Goal: Task Accomplishment & Management: Complete application form

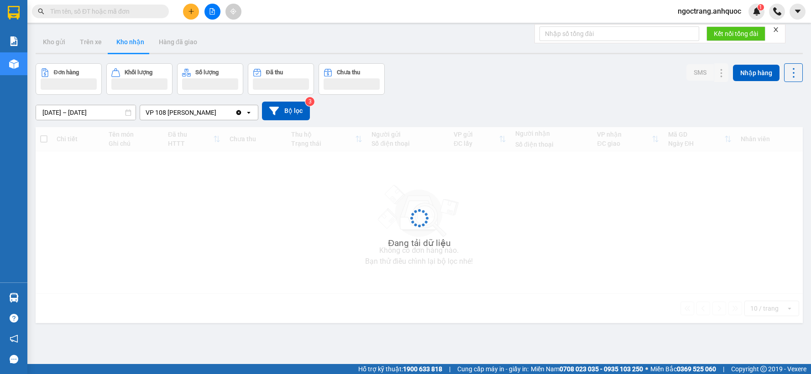
click at [106, 7] on input "text" at bounding box center [104, 11] width 108 height 10
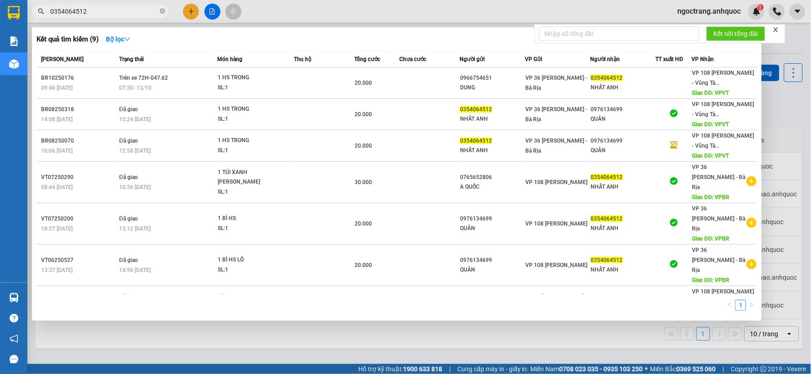
type input "0354064512"
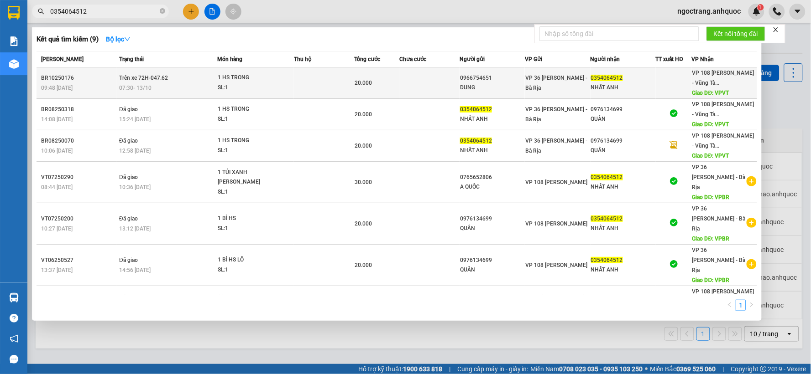
click at [156, 88] on div "07:30 [DATE]" at bounding box center [168, 88] width 98 height 10
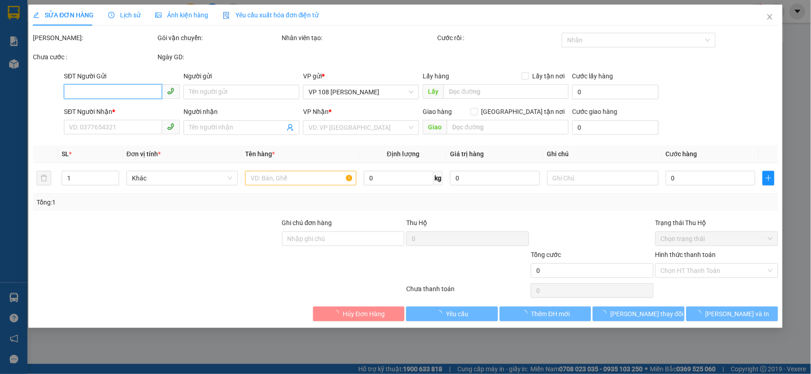
type input "0966754651"
type input "DUNG"
type input "0354064512"
type input "NHẤT ANH"
type input "VPVT"
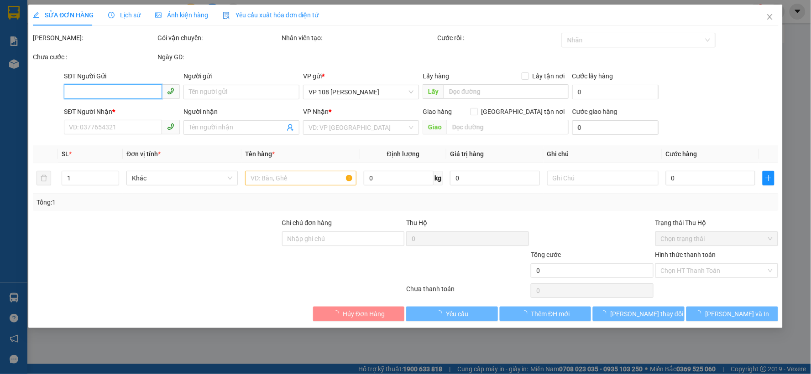
type input "20.000"
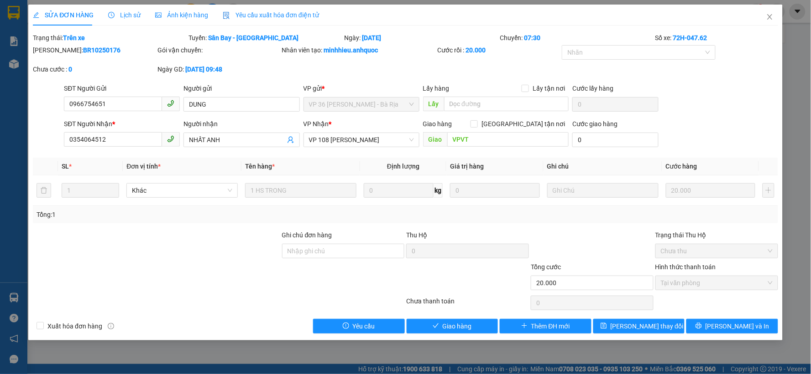
click at [124, 14] on span "Lịch sử" at bounding box center [124, 14] width 32 height 7
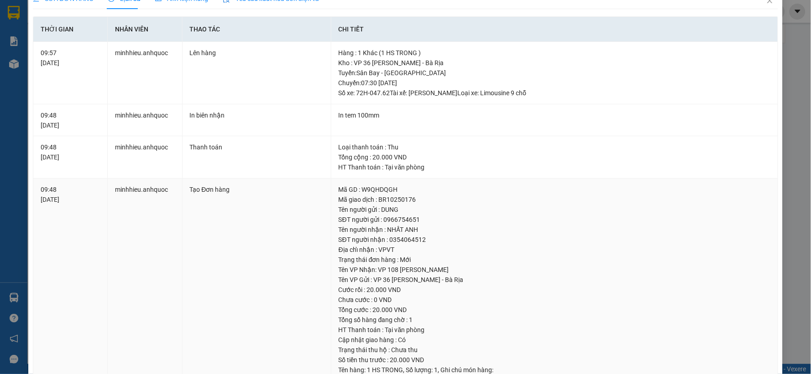
scroll to position [41, 0]
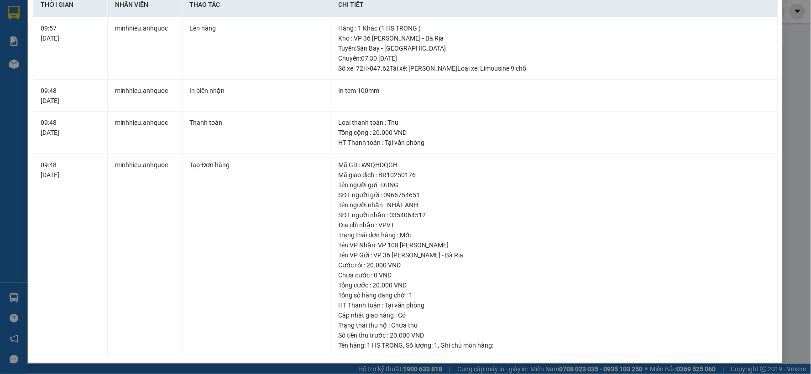
click at [785, 107] on div "SỬA ĐƠN HÀNG Lịch sử Ảnh kiện hàng Yêu cầu xuất hóa đơn điện tử Total Paid Fee …" at bounding box center [405, 187] width 811 height 374
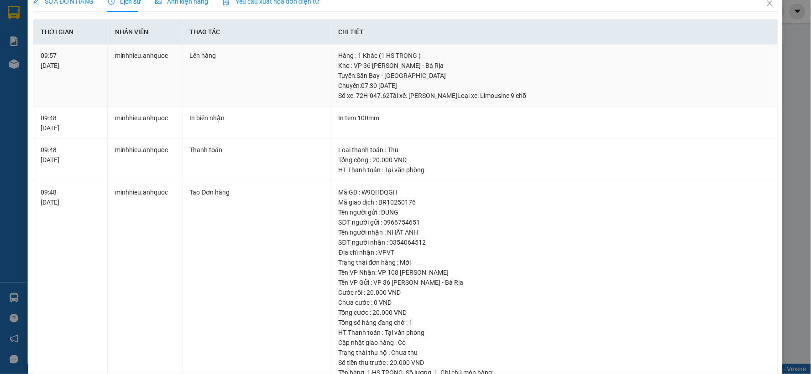
scroll to position [0, 0]
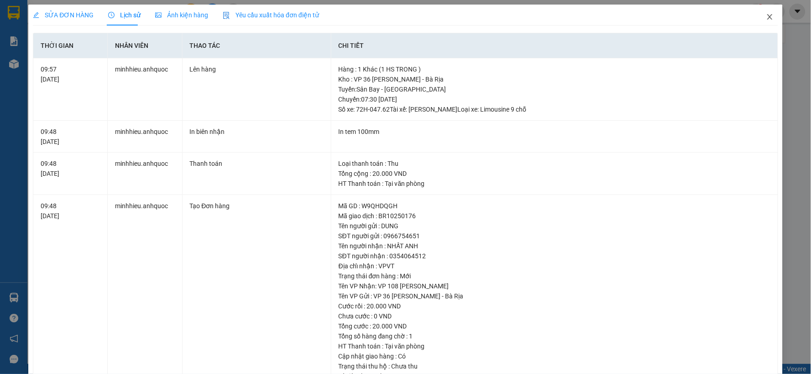
click at [766, 16] on icon "close" at bounding box center [769, 16] width 7 height 7
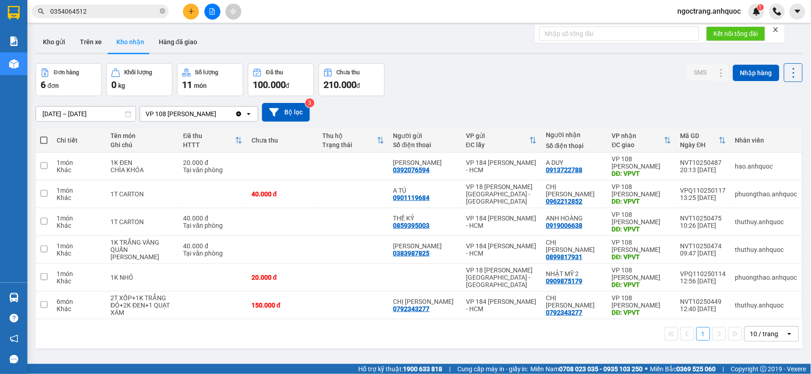
click at [107, 10] on input "0354064512" at bounding box center [104, 11] width 108 height 10
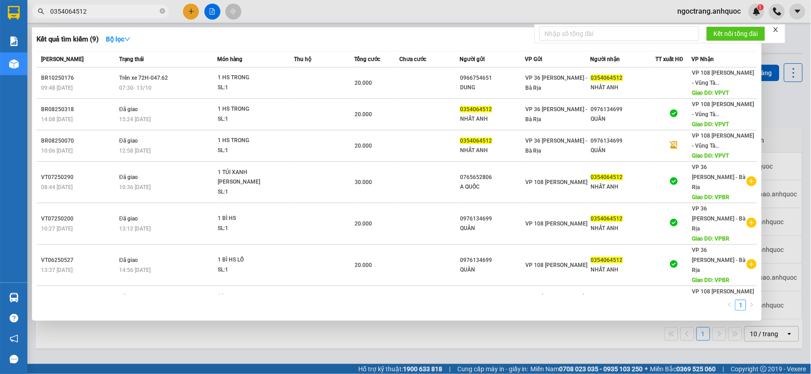
click at [248, 333] on div at bounding box center [405, 187] width 811 height 374
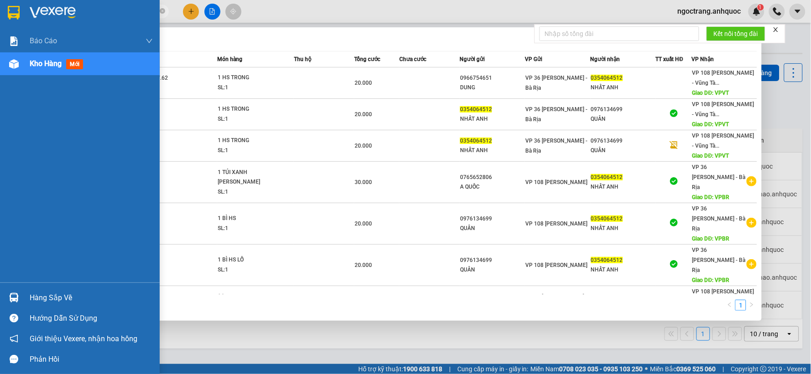
drag, startPoint x: 111, startPoint y: 14, endPoint x: 0, endPoint y: 9, distance: 110.9
click at [0, 9] on section "Kết quả tìm kiếm ( 9 ) Bộ lọc Mã ĐH Trạng thái Món hàng Thu hộ Tổng cước Chưa c…" at bounding box center [405, 187] width 811 height 374
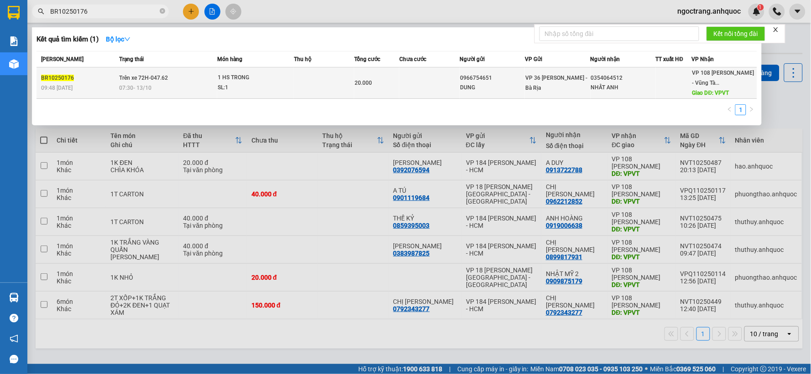
type input "BR10250176"
click at [458, 70] on td at bounding box center [429, 83] width 60 height 31
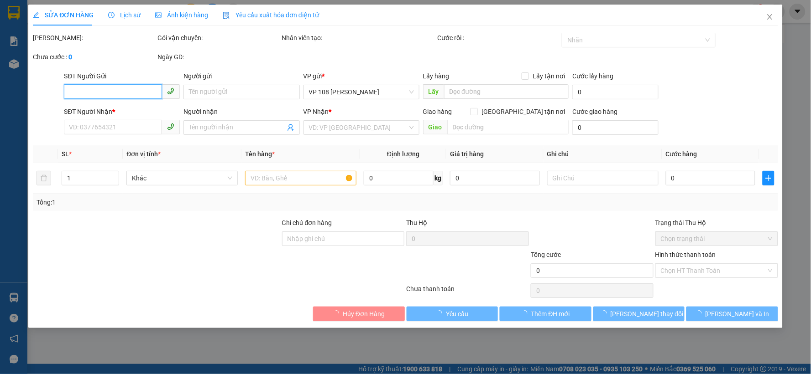
type input "0966754651"
type input "DUNG"
type input "0354064512"
type input "NHẤT ANH"
type input "VPVT"
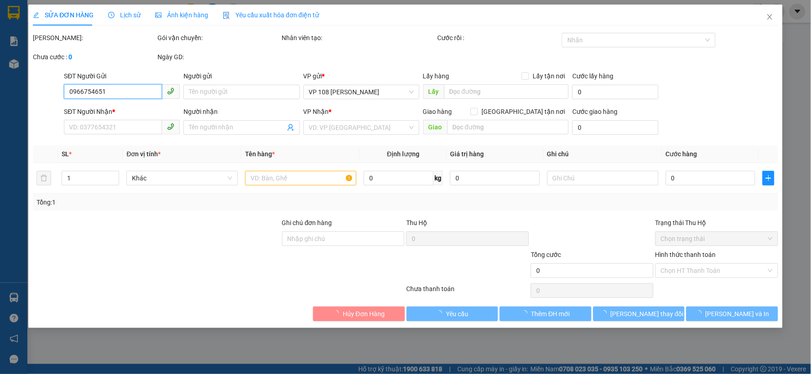
type input "20.000"
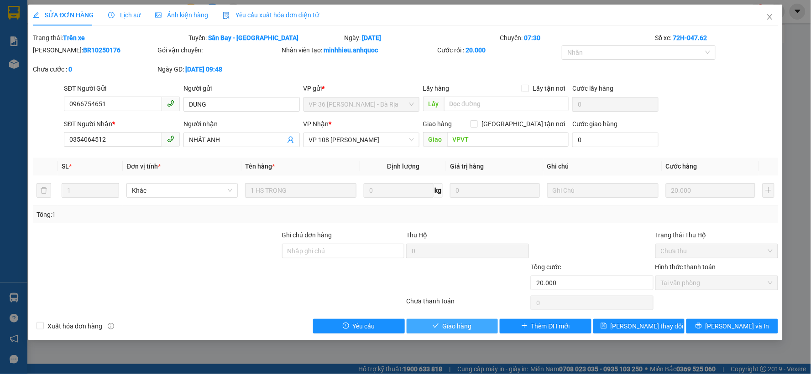
click at [464, 326] on span "Giao hàng" at bounding box center [456, 327] width 29 height 10
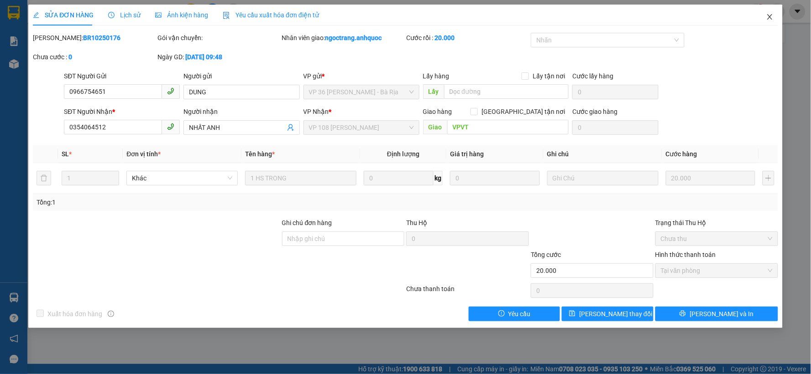
click at [769, 22] on span "Close" at bounding box center [770, 18] width 26 height 26
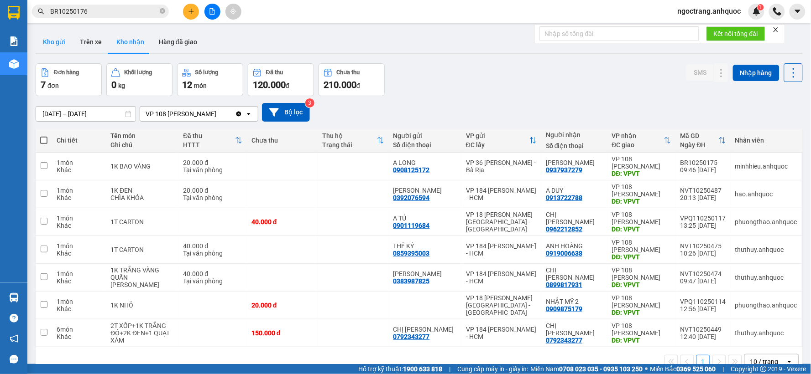
click at [57, 40] on button "Kho gửi" at bounding box center [54, 42] width 37 height 22
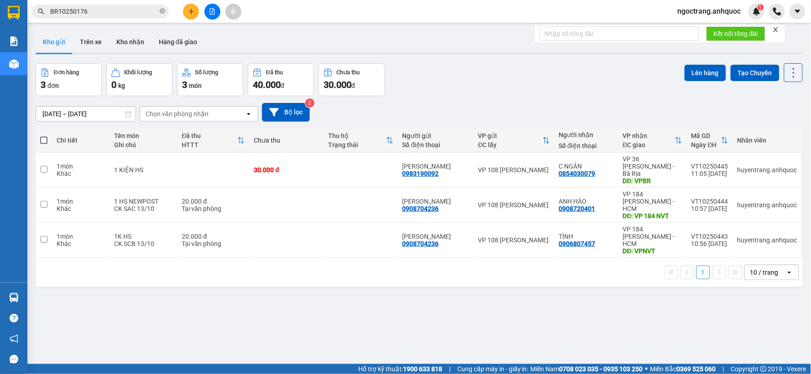
click at [42, 143] on span at bounding box center [43, 140] width 7 height 7
click at [44, 136] on input "checkbox" at bounding box center [44, 136] width 0 height 0
checkbox input "true"
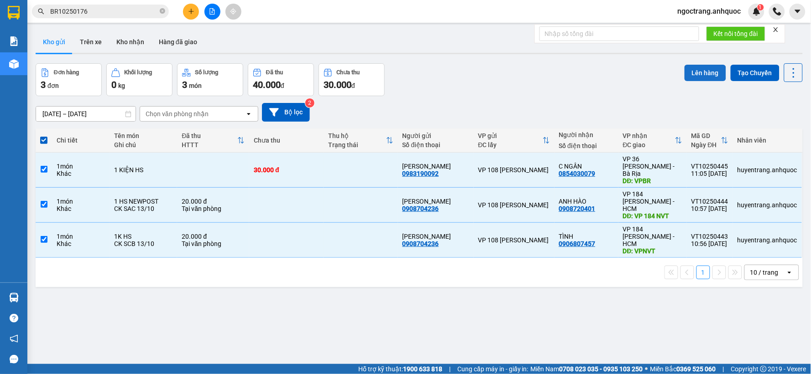
click at [698, 78] on button "Lên hàng" at bounding box center [705, 73] width 42 height 16
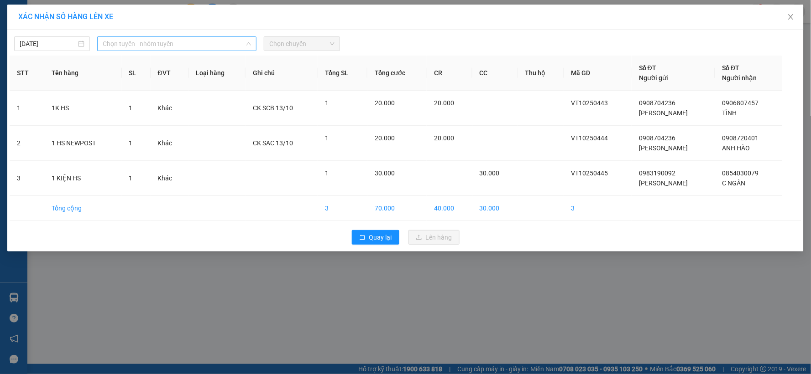
click at [170, 45] on span "Chọn tuyến - nhóm tuyến" at bounding box center [177, 44] width 148 height 14
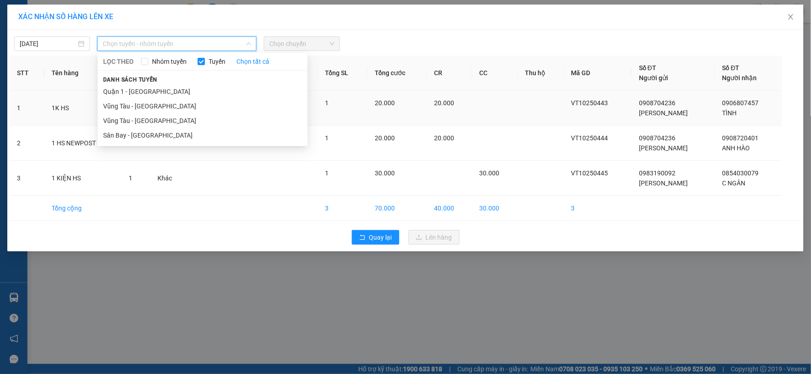
click at [161, 122] on li "Vũng Tàu - [GEOGRAPHIC_DATA]" at bounding box center [203, 121] width 210 height 15
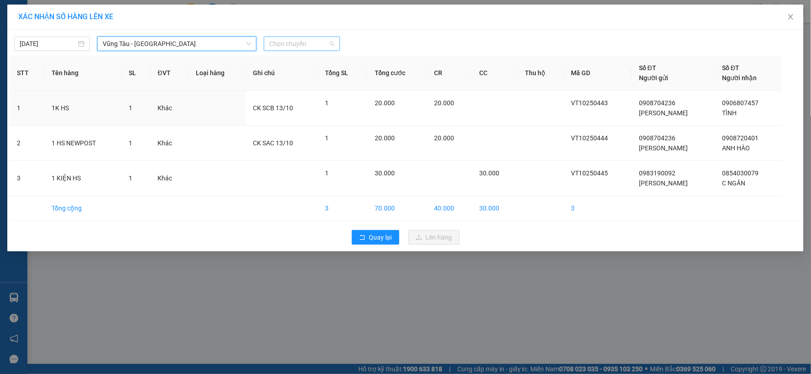
click at [292, 42] on span "Chọn chuyến" at bounding box center [301, 44] width 65 height 14
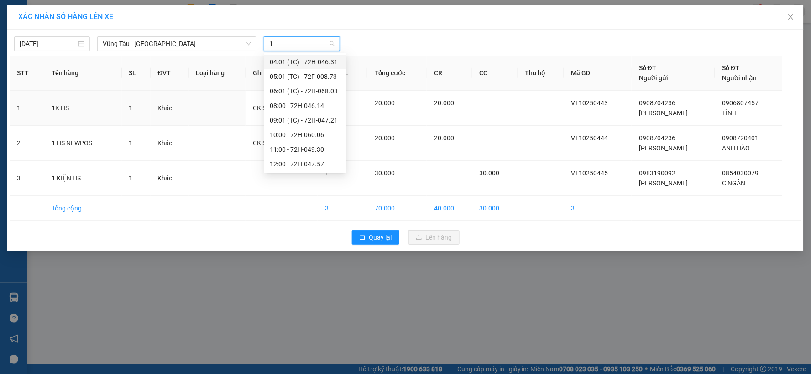
type input "12"
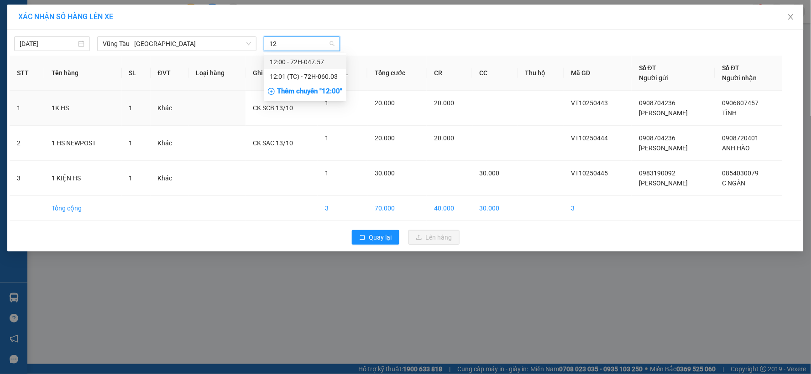
click at [295, 58] on div "12:00 - 72H-047.57" at bounding box center [305, 62] width 71 height 10
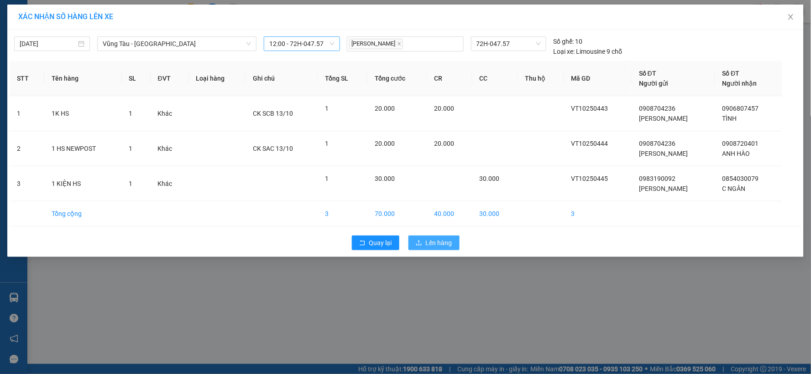
click at [448, 246] on span "Lên hàng" at bounding box center [439, 243] width 26 height 10
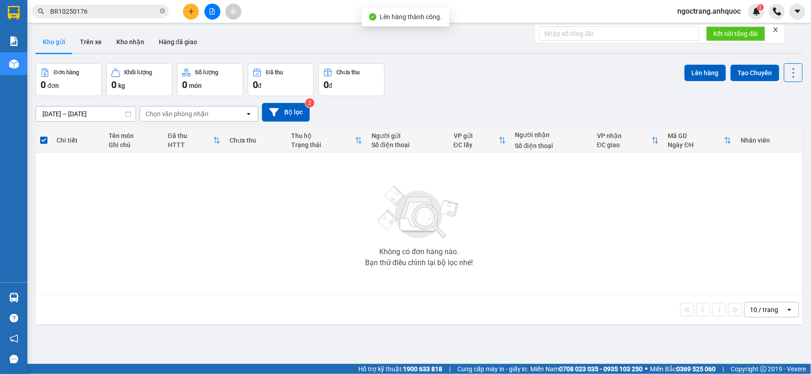
click at [212, 14] on icon "file-add" at bounding box center [212, 11] width 5 height 6
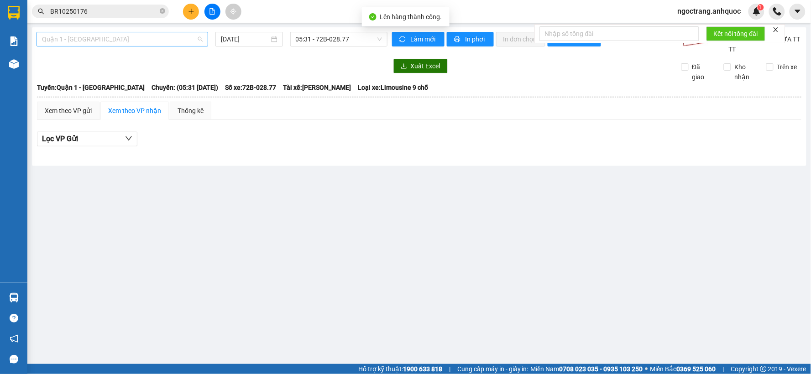
click at [136, 46] on span "Quận 1 - [GEOGRAPHIC_DATA]" at bounding box center [122, 39] width 161 height 14
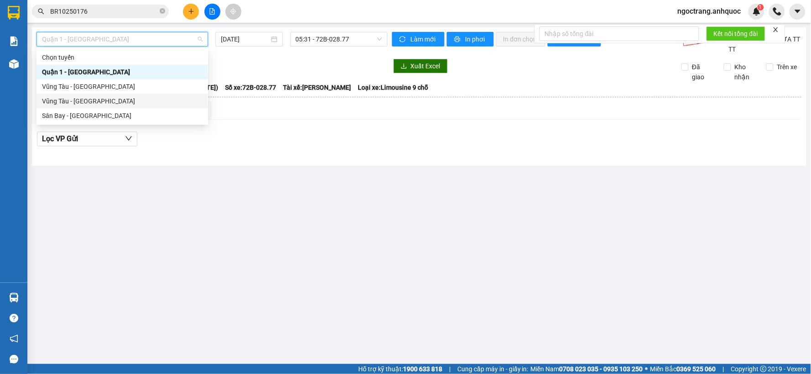
click at [109, 106] on div "Vũng Tàu - [GEOGRAPHIC_DATA]" at bounding box center [122, 101] width 161 height 10
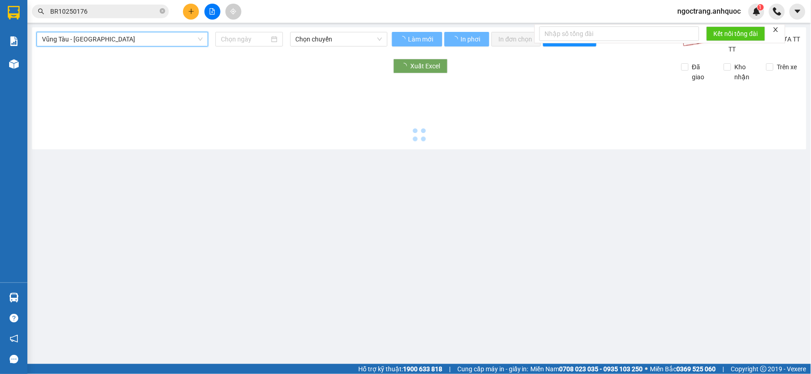
type input "[DATE]"
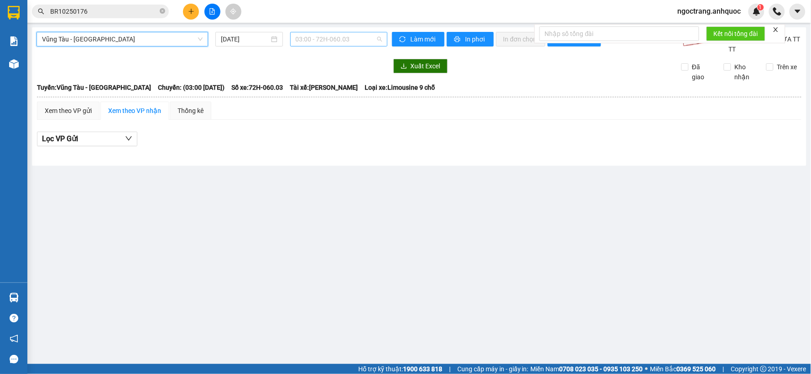
click at [366, 45] on span "03:00 - 72H-060.03" at bounding box center [339, 39] width 86 height 14
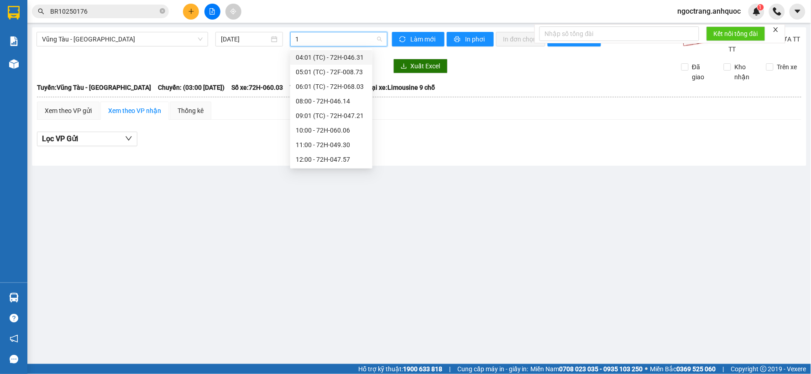
type input "12"
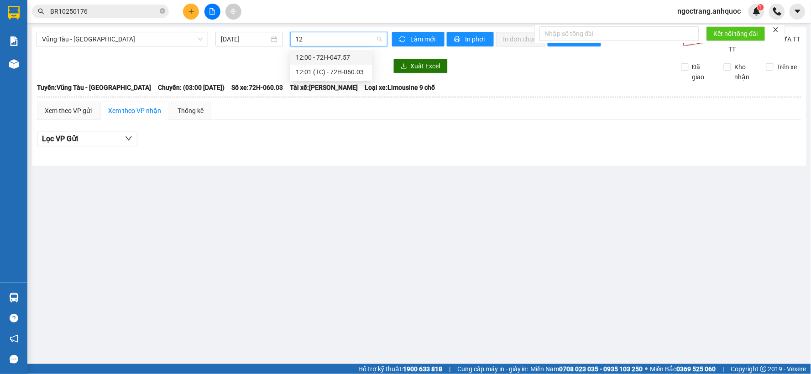
click at [350, 55] on div "12:00 - 72H-047.57" at bounding box center [331, 57] width 71 height 10
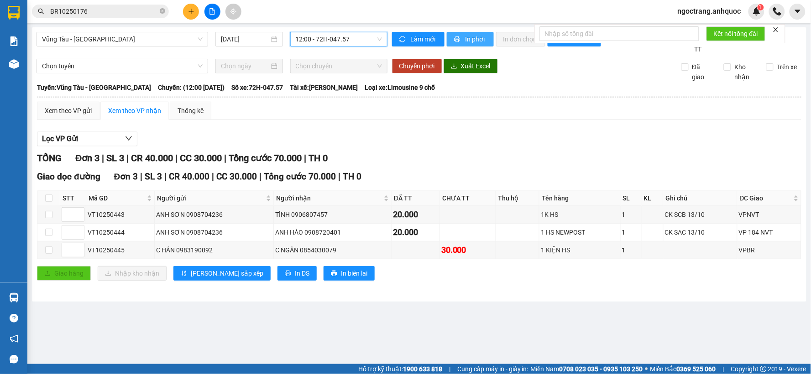
click at [468, 37] on span "In phơi" at bounding box center [475, 39] width 21 height 10
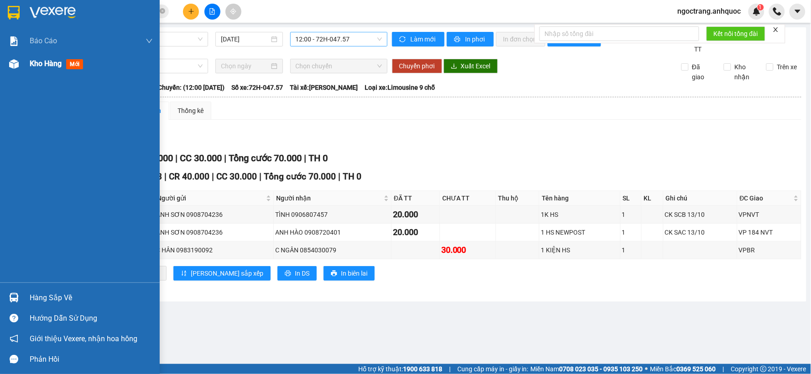
click at [50, 59] on span "Kho hàng" at bounding box center [46, 63] width 32 height 9
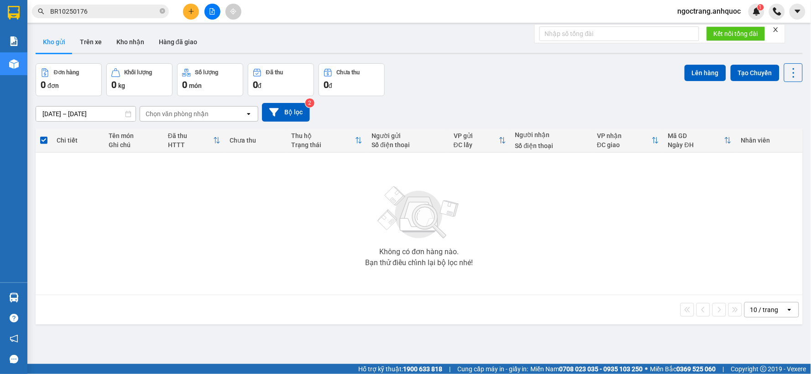
click at [196, 5] on button at bounding box center [191, 12] width 16 height 16
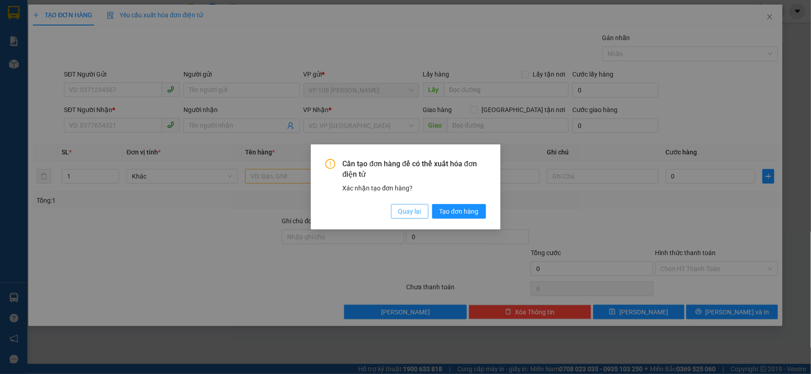
click at [412, 210] on span "Quay lại" at bounding box center [409, 212] width 23 height 10
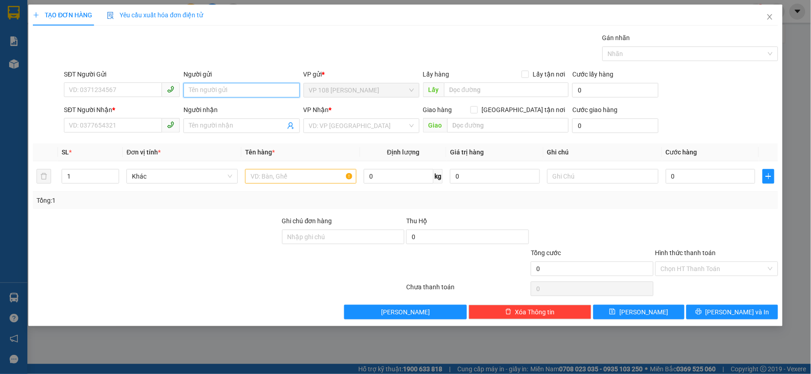
click at [229, 89] on input "Người gửi" at bounding box center [241, 90] width 116 height 15
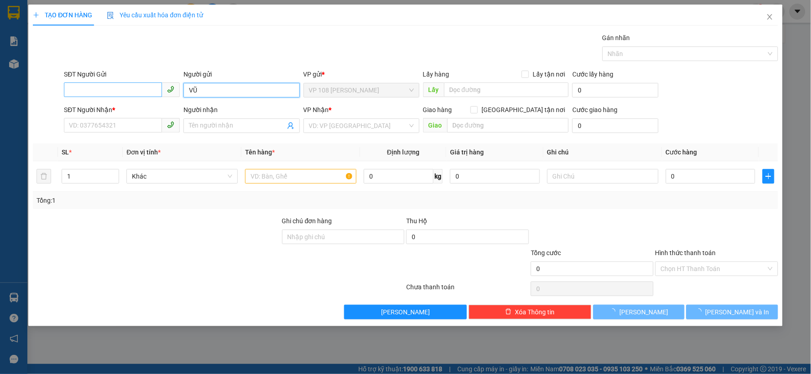
type input "VŨ"
click at [125, 95] on input "SĐT Người Gửi" at bounding box center [113, 90] width 98 height 15
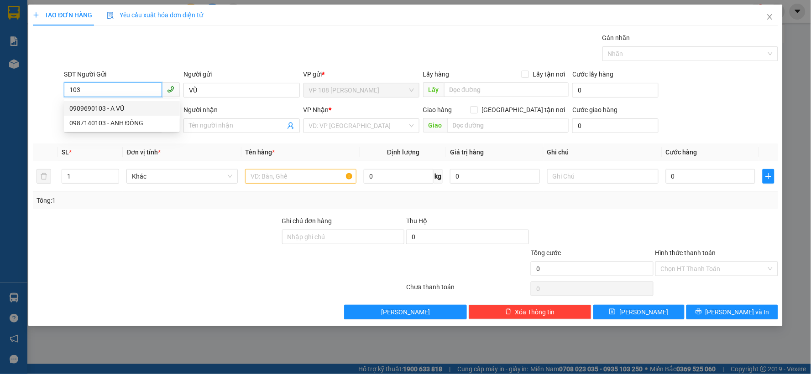
click at [125, 104] on div "0909690103 - A VŨ" at bounding box center [121, 109] width 105 height 10
type input "0909690103"
type input "A VŨ"
type input "0903819411"
type input "[PERSON_NAME]"
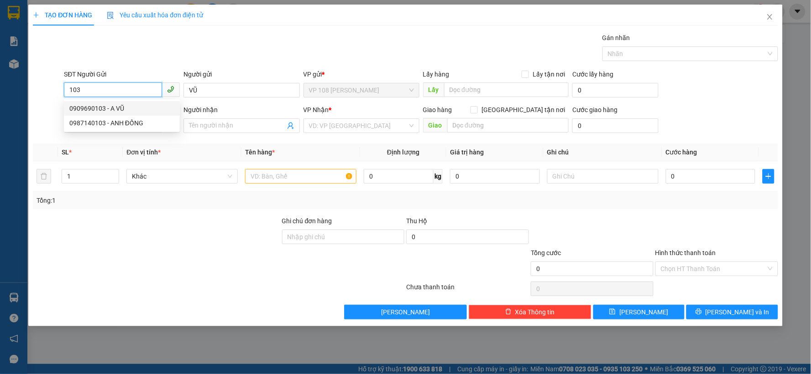
type input "VPQ1"
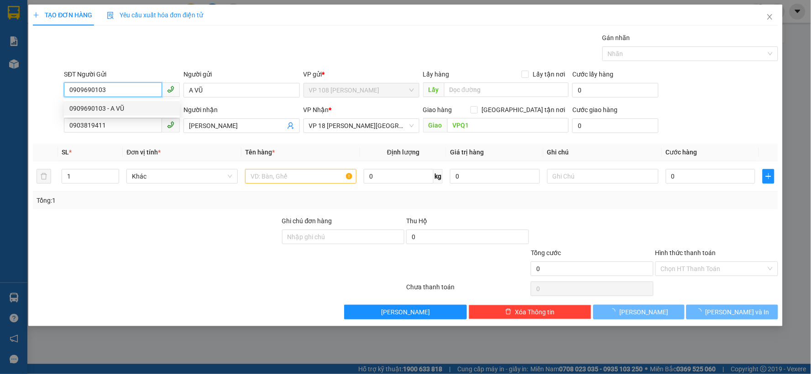
type input "40.000"
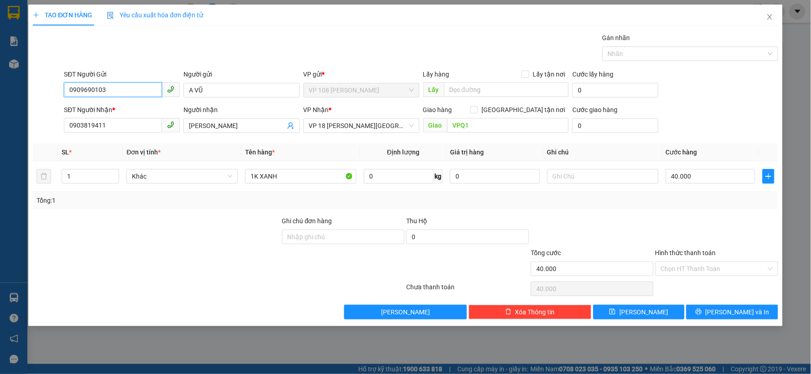
type input "0909690103"
click at [703, 180] on input "40.000" at bounding box center [710, 176] width 90 height 15
click at [705, 270] on input "Hình thức thanh toán" at bounding box center [712, 269] width 105 height 14
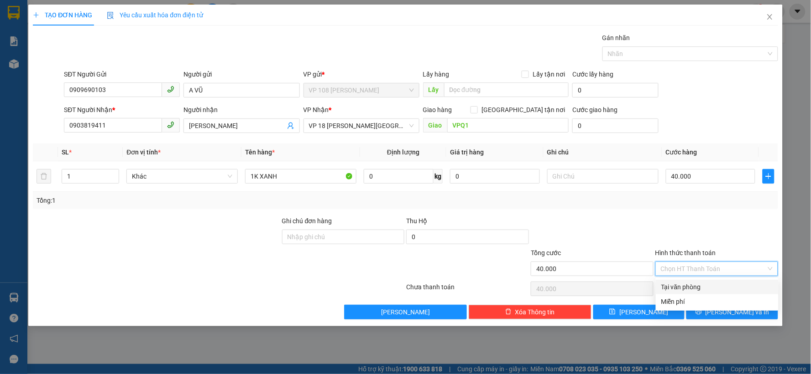
click at [691, 287] on div "Tại văn phòng" at bounding box center [717, 287] width 112 height 10
type input "0"
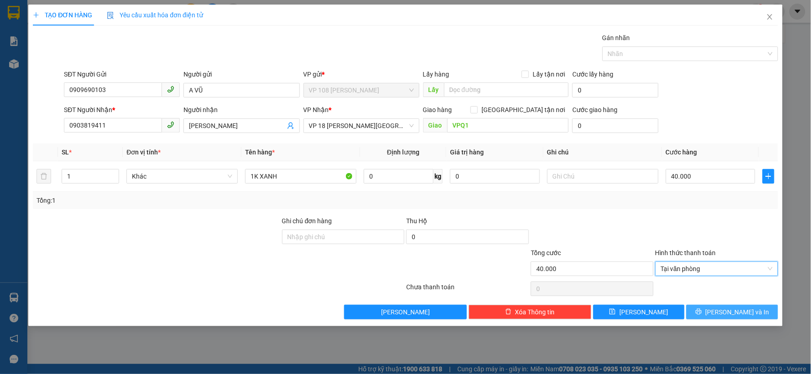
click at [701, 314] on icon "printer" at bounding box center [698, 312] width 6 height 6
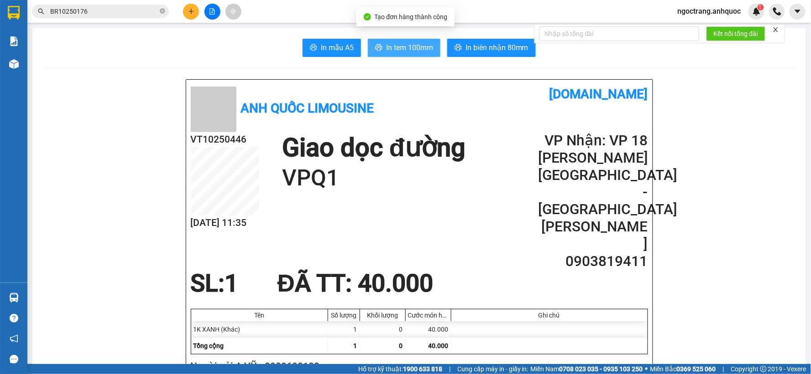
click at [391, 42] on button "In tem 100mm" at bounding box center [404, 48] width 73 height 18
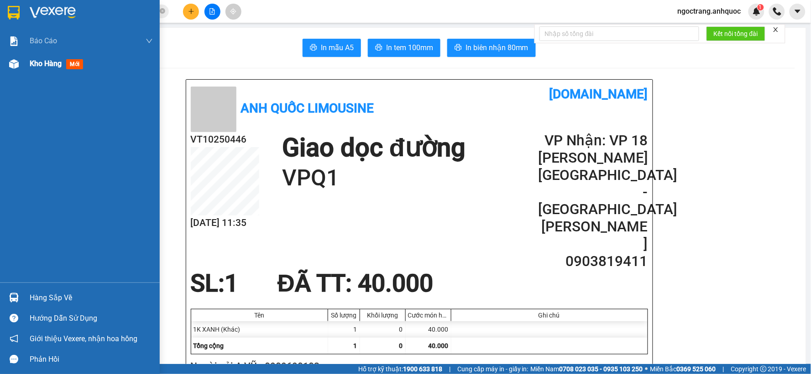
click at [41, 71] on div "Kho hàng mới" at bounding box center [91, 63] width 123 height 23
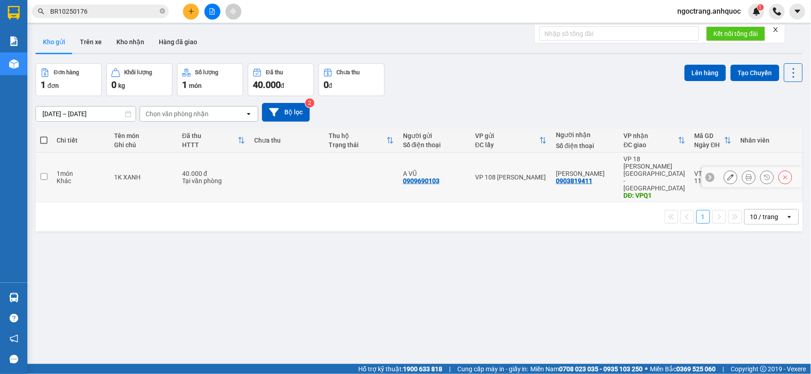
click at [42, 173] on input "checkbox" at bounding box center [44, 176] width 7 height 7
checkbox input "true"
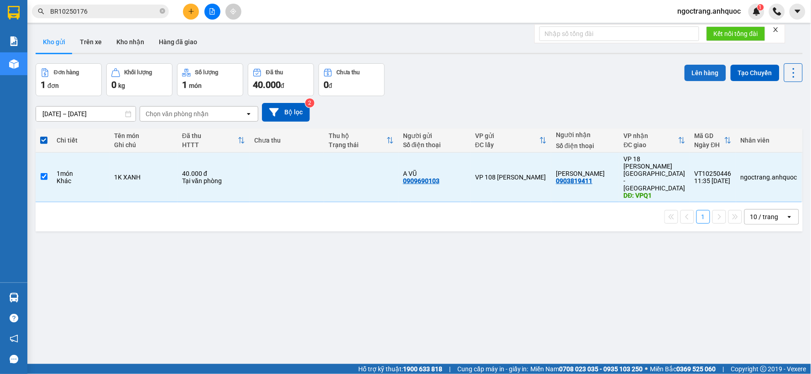
click at [693, 75] on button "Lên hàng" at bounding box center [705, 73] width 42 height 16
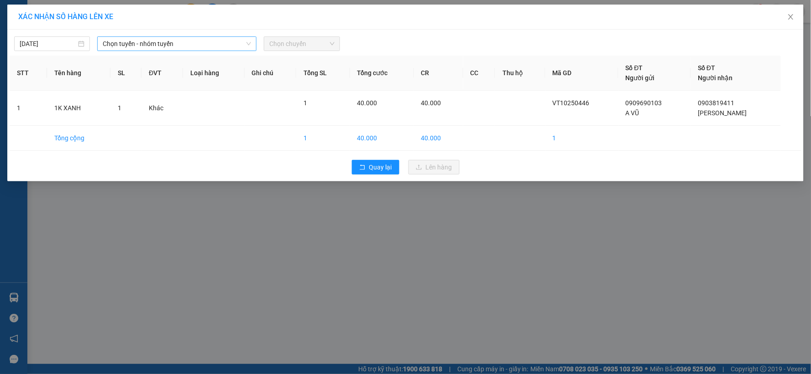
click at [166, 43] on span "Chọn tuyến - nhóm tuyến" at bounding box center [177, 44] width 148 height 14
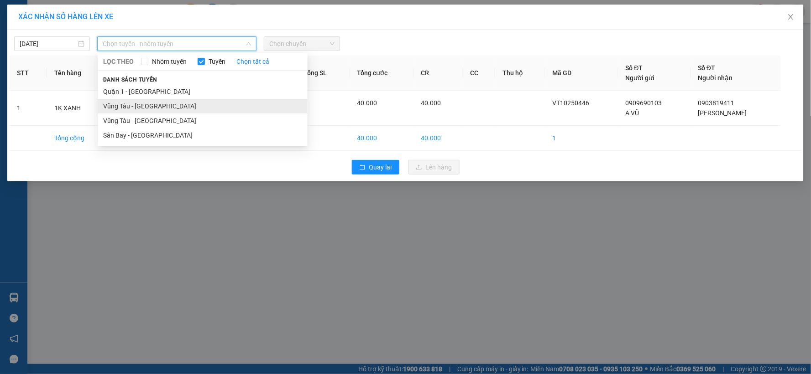
click at [160, 103] on li "Vũng Tàu - [GEOGRAPHIC_DATA]" at bounding box center [203, 106] width 210 height 15
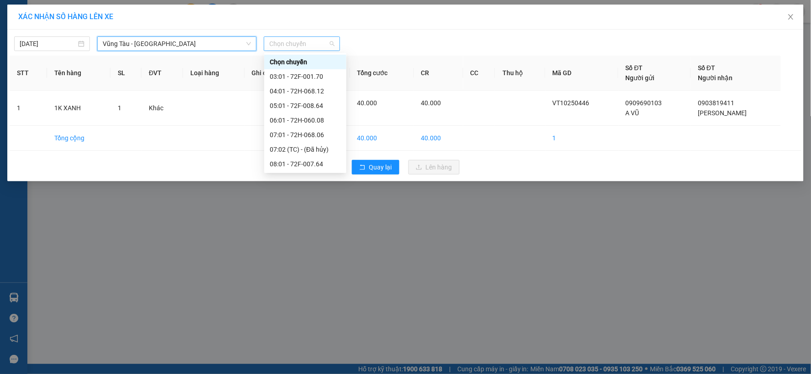
click at [304, 44] on span "Chọn chuyến" at bounding box center [301, 44] width 65 height 14
type input "12"
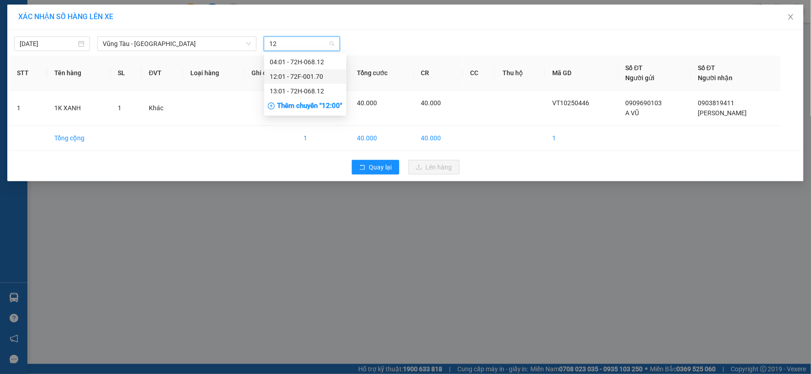
click at [312, 76] on div "12:01 - 72F-001.70" at bounding box center [305, 77] width 71 height 10
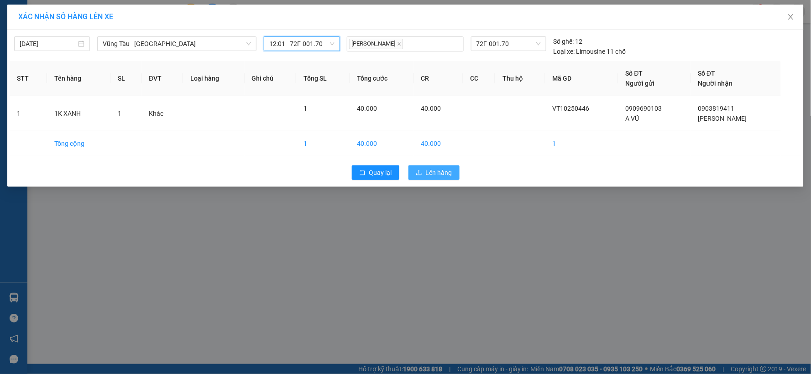
click at [422, 171] on icon "upload" at bounding box center [419, 173] width 6 height 6
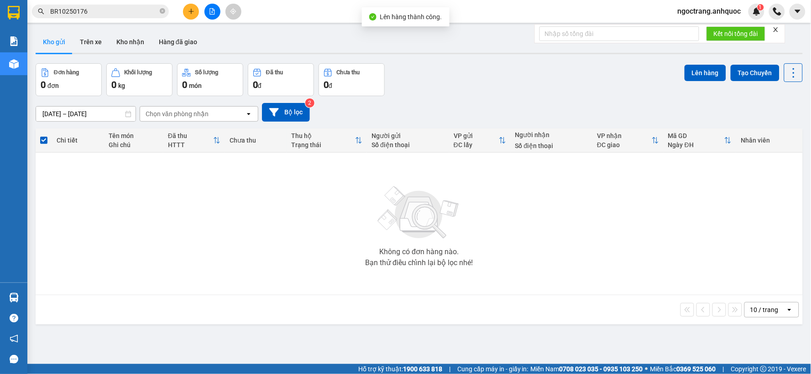
click at [211, 16] on button at bounding box center [212, 12] width 16 height 16
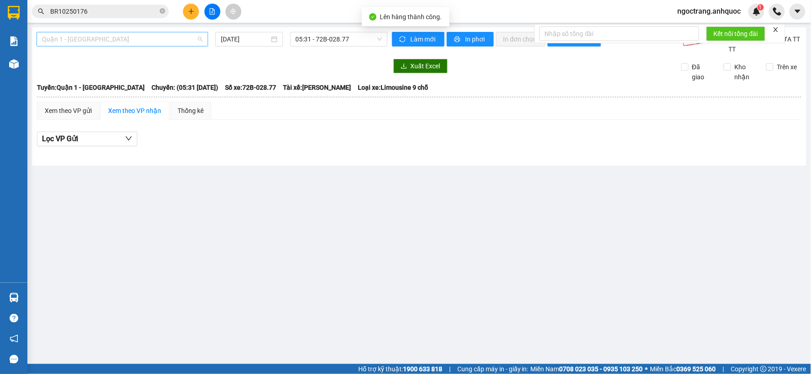
click at [134, 42] on span "Quận 1 - [GEOGRAPHIC_DATA]" at bounding box center [122, 39] width 161 height 14
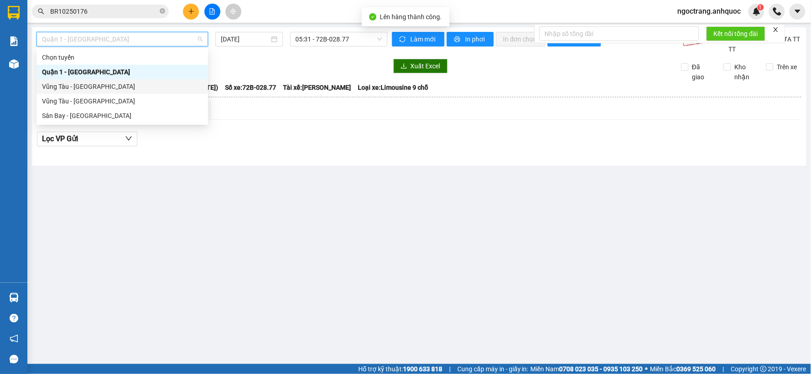
click at [121, 89] on div "Vũng Tàu - [GEOGRAPHIC_DATA]" at bounding box center [122, 87] width 161 height 10
type input "[DATE]"
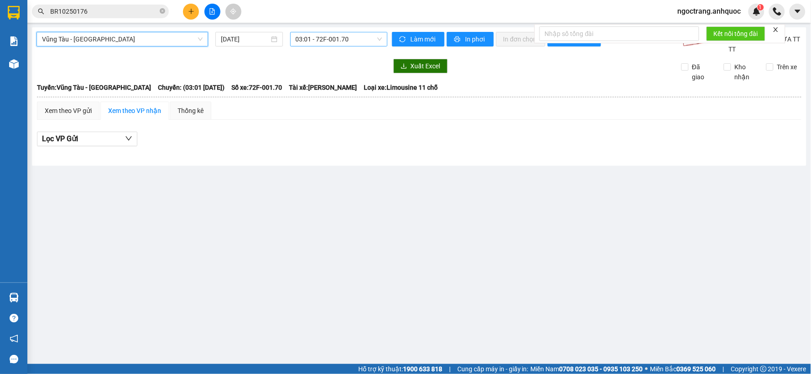
click at [295, 42] on div "03:01 - 72F-001.70" at bounding box center [338, 39] width 97 height 15
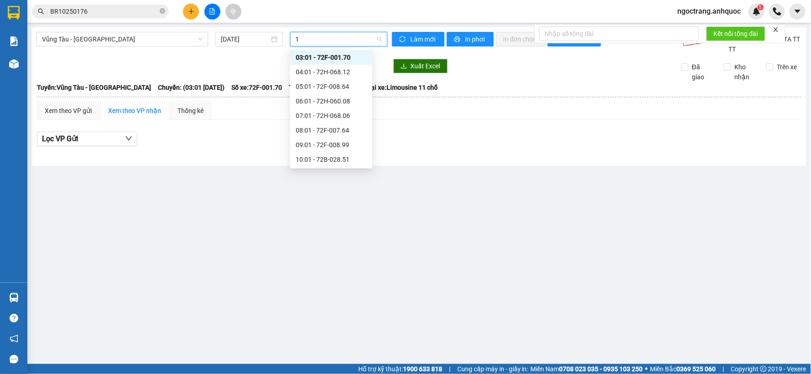
type input "12"
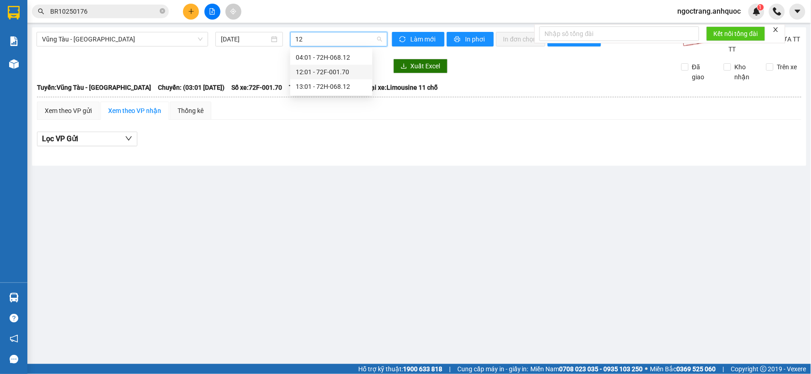
click at [323, 68] on div "12:01 - 72F-001.70" at bounding box center [331, 72] width 71 height 10
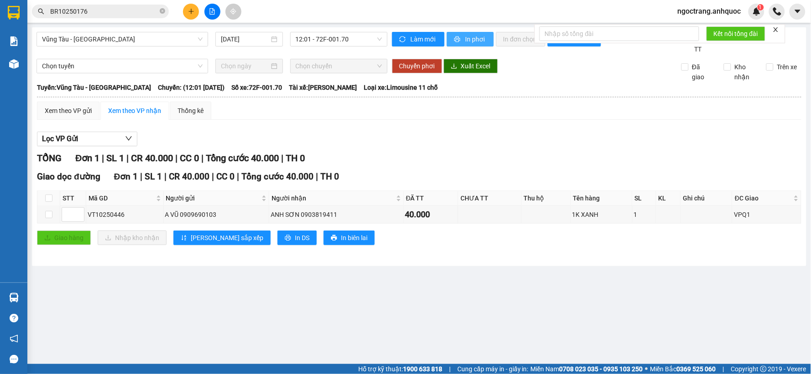
click at [472, 37] on span "In phơi" at bounding box center [475, 39] width 21 height 10
click at [463, 42] on button "In phơi" at bounding box center [470, 39] width 47 height 15
drag, startPoint x: 128, startPoint y: 214, endPoint x: 88, endPoint y: 220, distance: 40.5
click at [88, 220] on div "VT10250446" at bounding box center [125, 215] width 74 height 10
copy div "VT10250446"
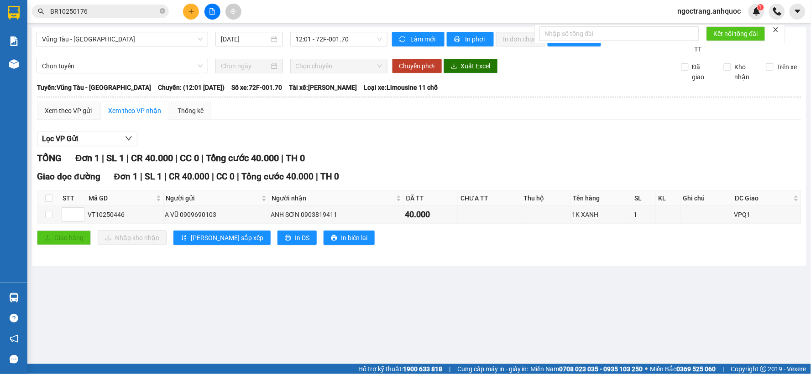
click at [99, 5] on span "BR10250176" at bounding box center [100, 12] width 137 height 14
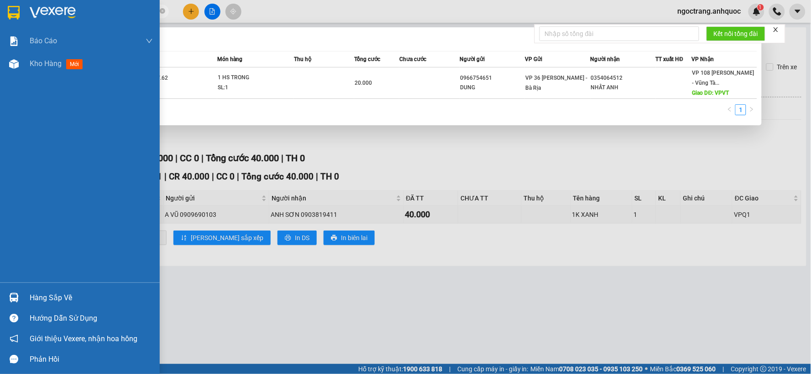
drag, startPoint x: 97, startPoint y: 12, endPoint x: 12, endPoint y: 22, distance: 85.4
click at [13, 22] on section "Kết quả tìm kiếm ( 1 ) Bộ lọc Mã ĐH Trạng thái Món hàng Thu hộ Tổng cước Chưa c…" at bounding box center [405, 187] width 811 height 374
paste input "VT1025044"
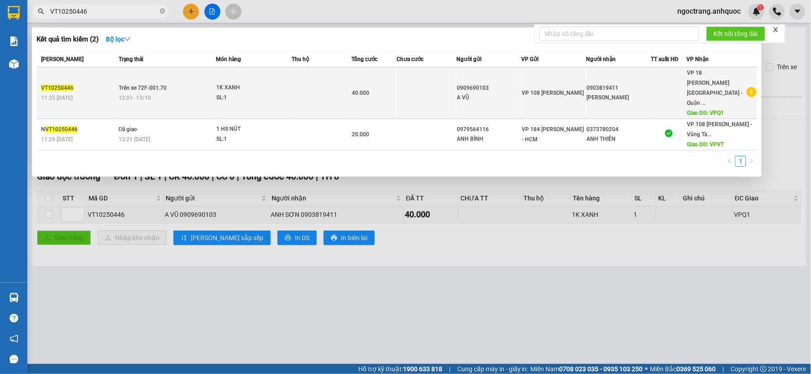
type input "VT10250446"
click at [167, 93] on div "12:01 [DATE]" at bounding box center [167, 98] width 97 height 10
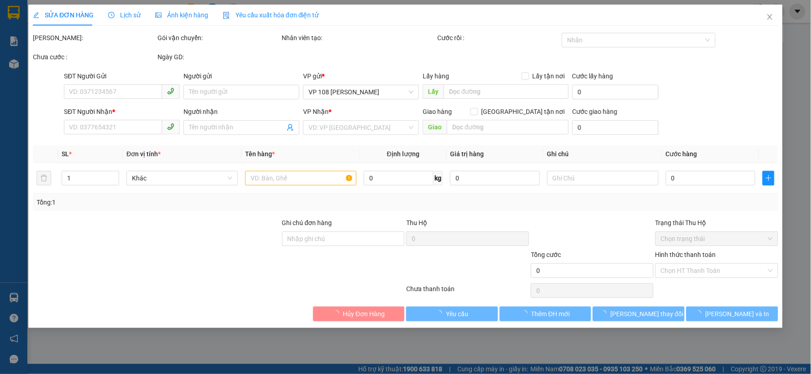
type input "0909690103"
type input "A VŨ"
type input "0903819411"
type input "[PERSON_NAME]"
type input "VPQ1"
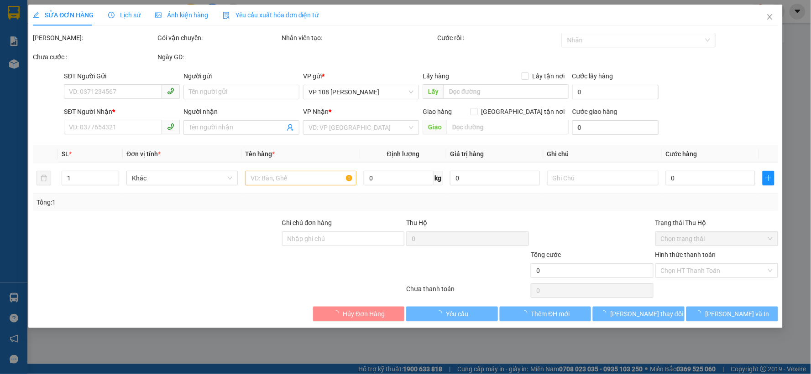
type input "40.000"
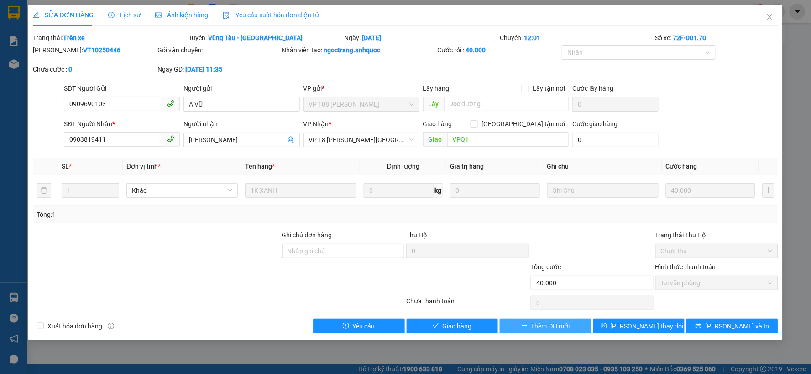
click at [562, 329] on span "Thêm ĐH mới" at bounding box center [550, 327] width 39 height 10
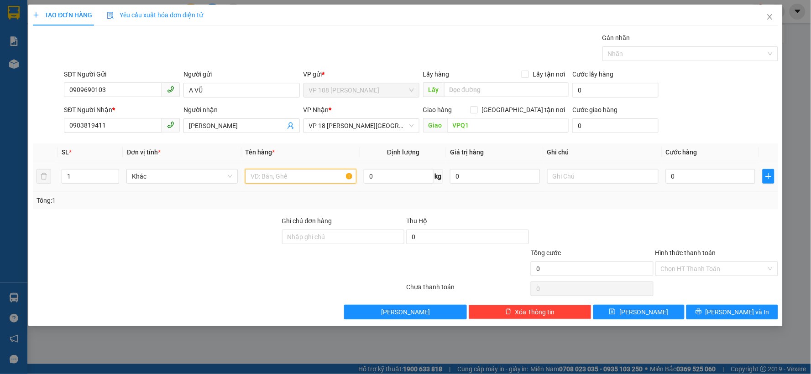
click at [311, 181] on input "text" at bounding box center [300, 176] width 111 height 15
type input "1K TRẮNG"
click at [708, 172] on input "0" at bounding box center [710, 176] width 90 height 15
type input "3"
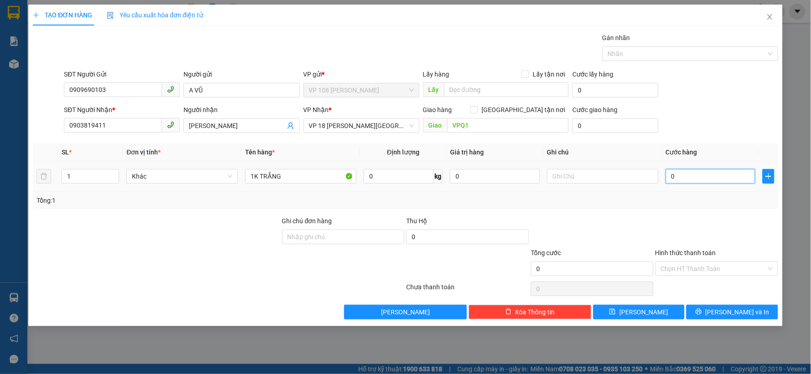
type input "3"
type input "30"
type input "300"
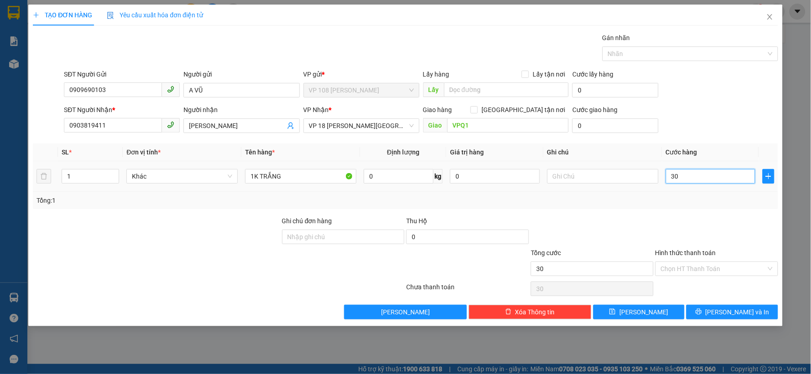
type input "300"
type input "3.000"
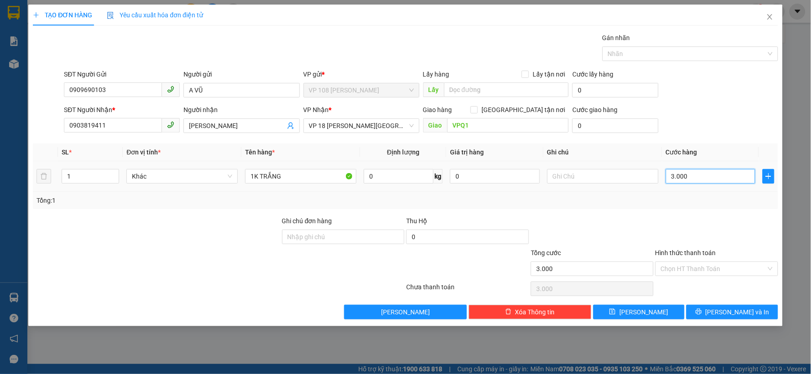
type input "30.000"
click at [683, 274] on input "Hình thức thanh toán" at bounding box center [712, 269] width 105 height 14
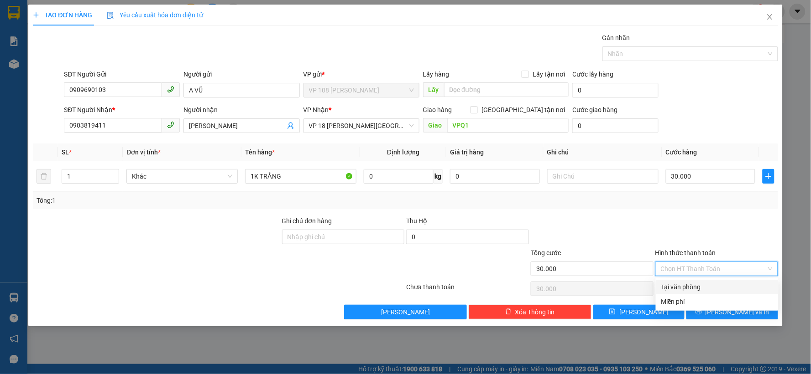
click at [676, 286] on div "Tại văn phòng" at bounding box center [717, 287] width 112 height 10
type input "0"
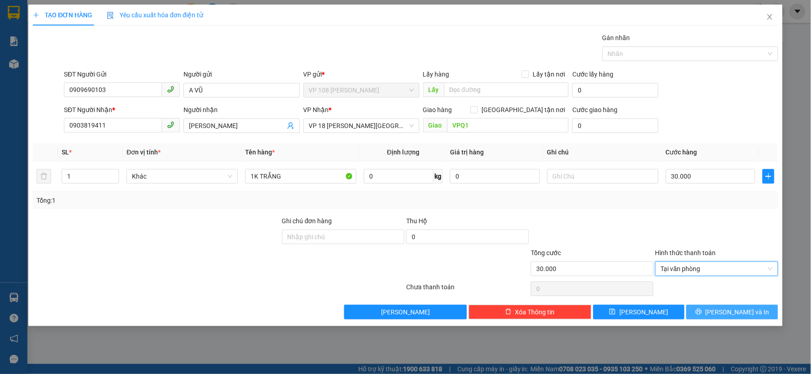
click at [709, 312] on button "[PERSON_NAME] và In" at bounding box center [732, 312] width 92 height 15
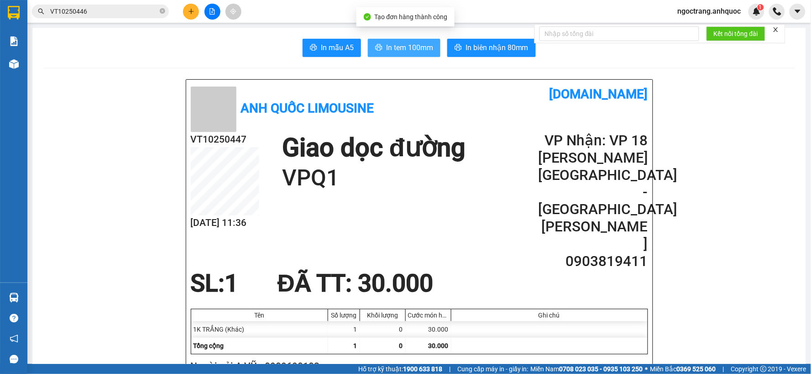
click at [409, 48] on span "In tem 100mm" at bounding box center [409, 47] width 47 height 11
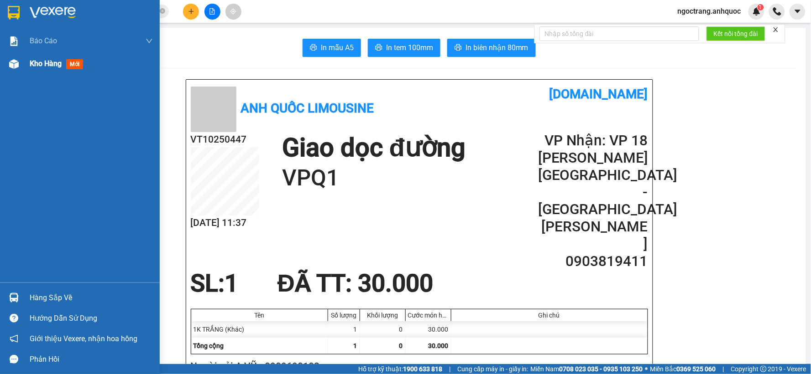
click at [37, 71] on div "Kho hàng mới" at bounding box center [91, 63] width 123 height 23
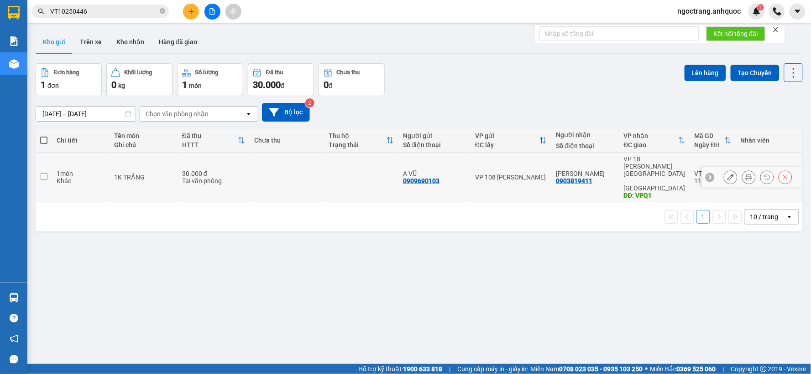
click at [42, 173] on input "checkbox" at bounding box center [44, 176] width 7 height 7
checkbox input "true"
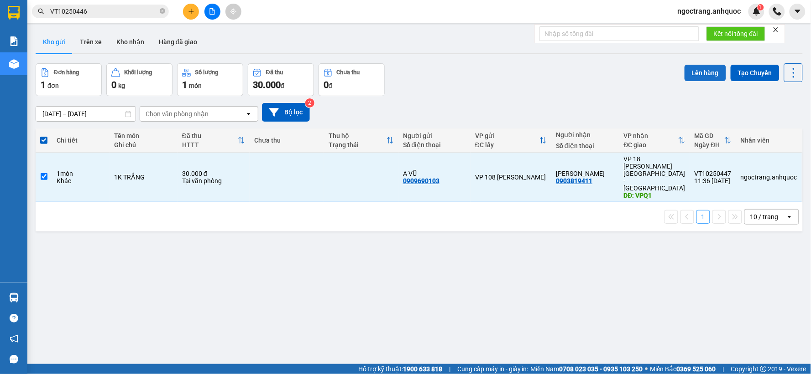
click at [691, 72] on button "Lên hàng" at bounding box center [705, 73] width 42 height 16
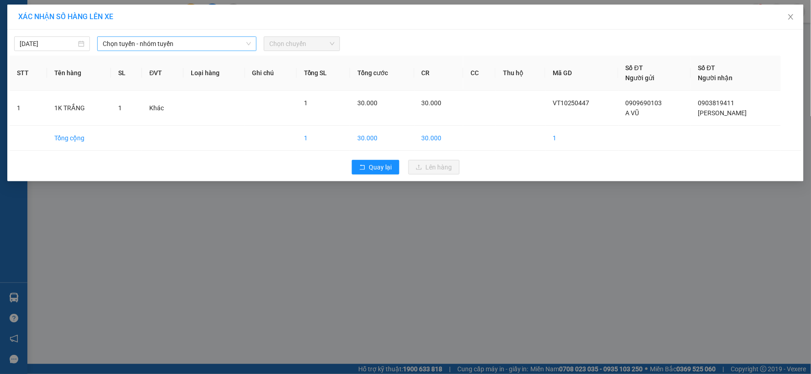
click at [167, 49] on span "Chọn tuyến - nhóm tuyến" at bounding box center [177, 44] width 148 height 14
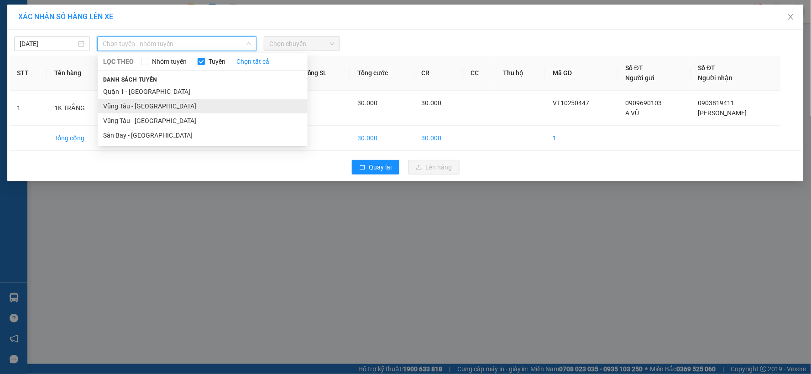
drag, startPoint x: 154, startPoint y: 106, endPoint x: 347, endPoint y: 48, distance: 201.9
click at [154, 106] on li "Vũng Tàu - [GEOGRAPHIC_DATA]" at bounding box center [203, 106] width 210 height 15
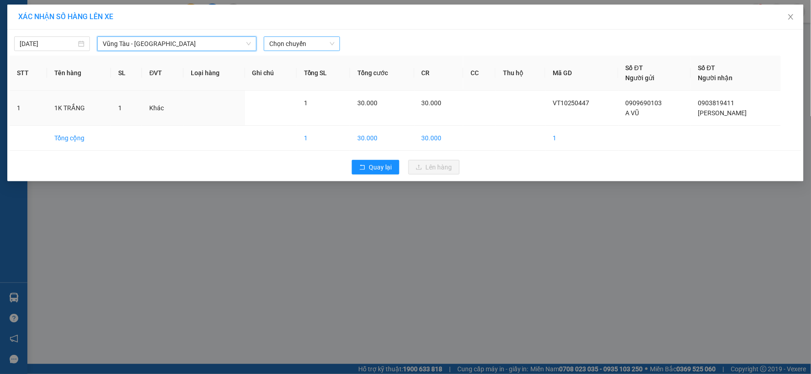
click at [322, 46] on span "Chọn chuyến" at bounding box center [301, 44] width 65 height 14
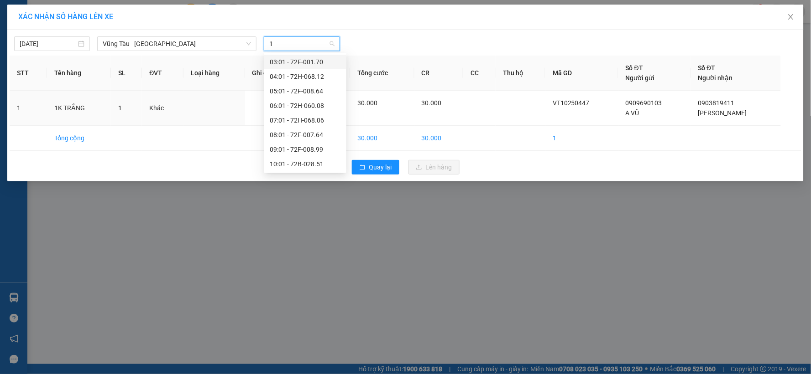
type input "12"
click at [317, 79] on div "12:01 - 72F-001.70" at bounding box center [305, 77] width 71 height 10
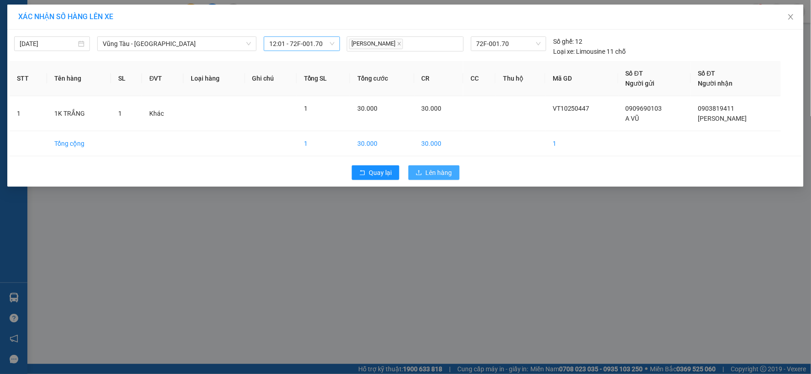
click at [417, 170] on icon "upload" at bounding box center [419, 173] width 6 height 6
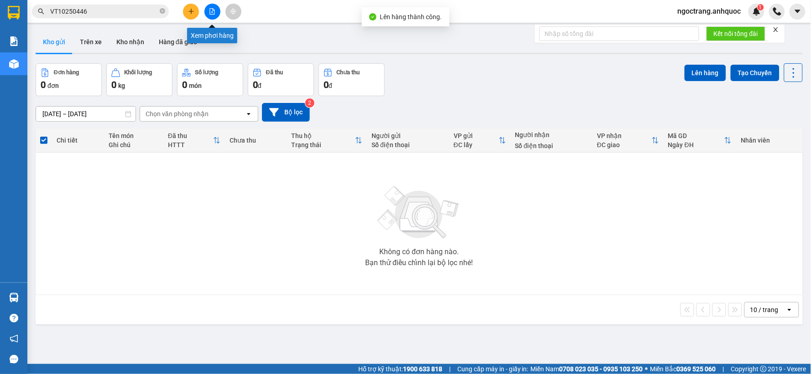
click at [215, 15] on button at bounding box center [212, 12] width 16 height 16
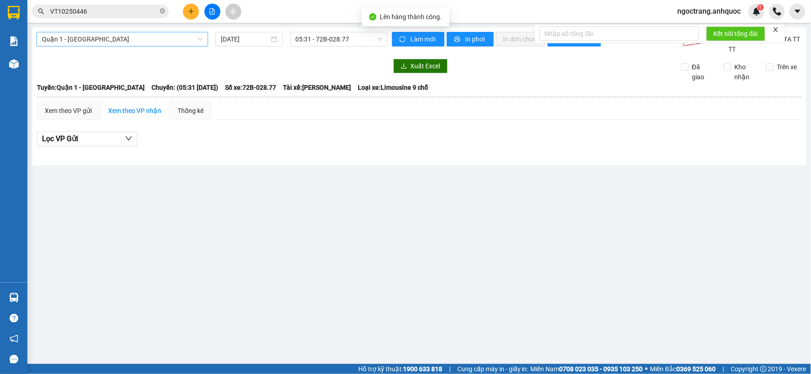
click at [129, 38] on span "Quận 1 - [GEOGRAPHIC_DATA]" at bounding box center [122, 39] width 161 height 14
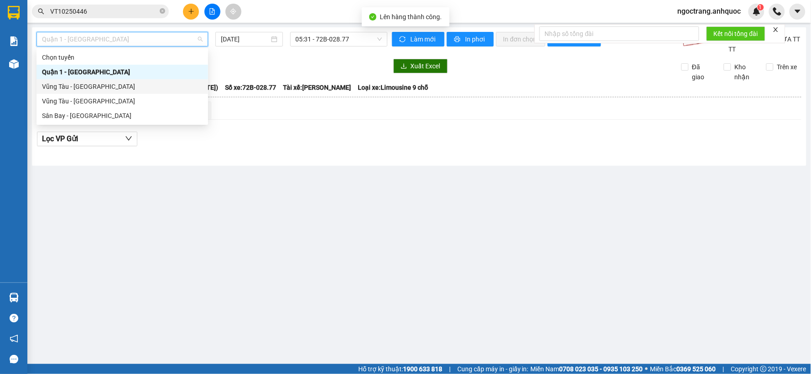
click at [115, 87] on div "Vũng Tàu - [GEOGRAPHIC_DATA]" at bounding box center [122, 87] width 161 height 10
type input "[DATE]"
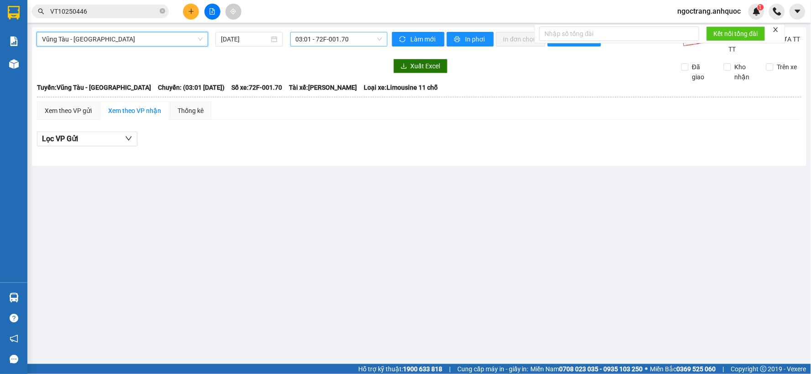
click at [304, 40] on span "03:01 - 72F-001.70" at bounding box center [339, 39] width 86 height 14
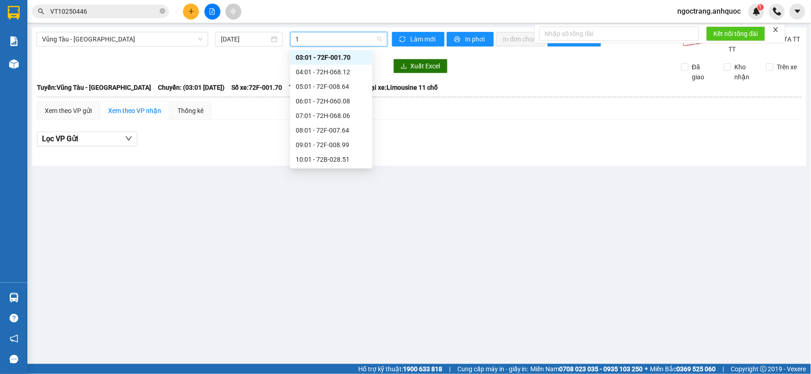
type input "12"
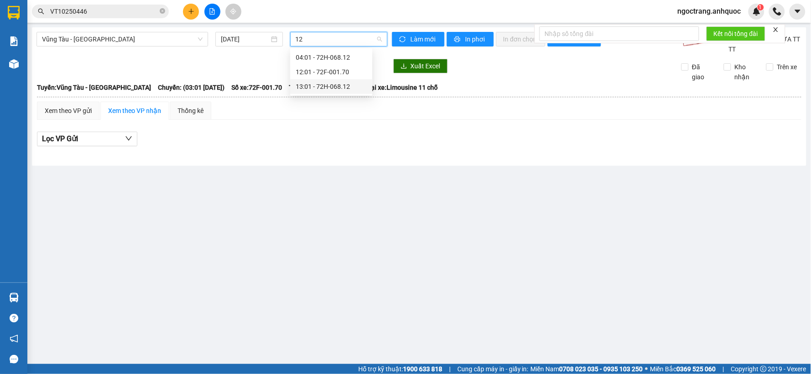
click at [340, 89] on div "13:01 - 72H-068.12" at bounding box center [331, 87] width 71 height 10
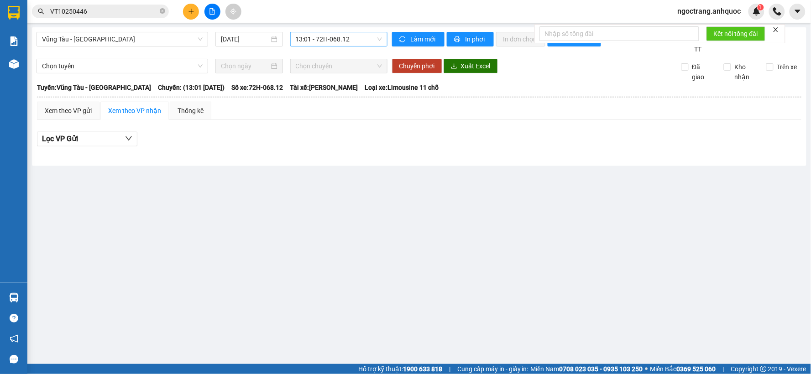
click at [370, 48] on div "Vũng Tàu - Quận 1 [DATE] 13:01 - 72H-068.12" at bounding box center [211, 43] width 351 height 22
click at [371, 42] on span "13:01 - 72H-068.12" at bounding box center [339, 39] width 86 height 14
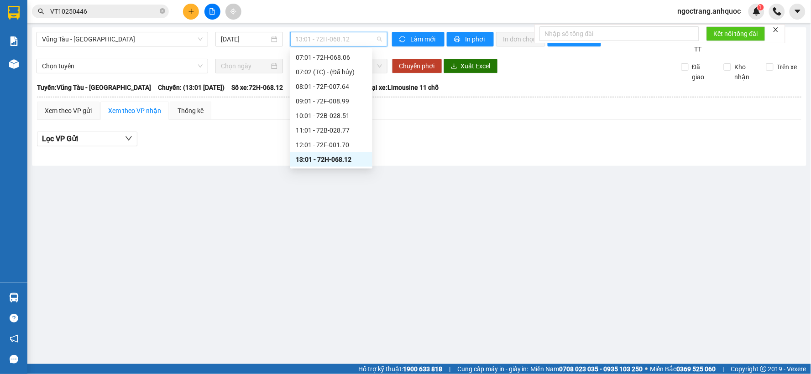
type input "12"
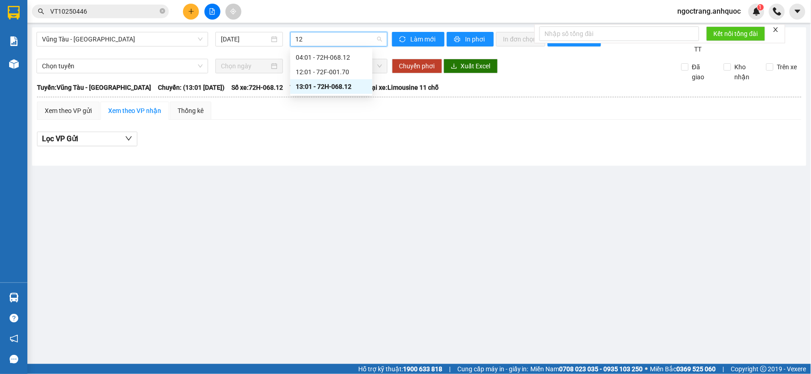
scroll to position [0, 0]
click at [338, 72] on div "12:01 - 72F-001.70" at bounding box center [331, 72] width 71 height 10
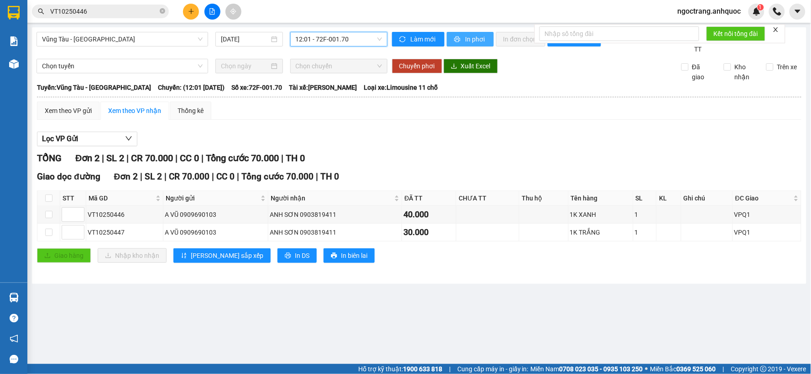
click at [477, 38] on span "In phơi" at bounding box center [475, 39] width 21 height 10
click at [48, 235] on input "checkbox" at bounding box center [48, 232] width 7 height 7
checkbox input "true"
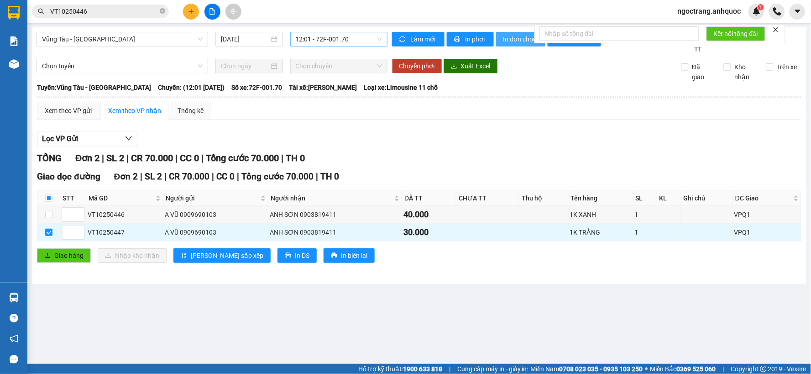
click at [514, 38] on span "In đơn chọn" at bounding box center [520, 39] width 35 height 10
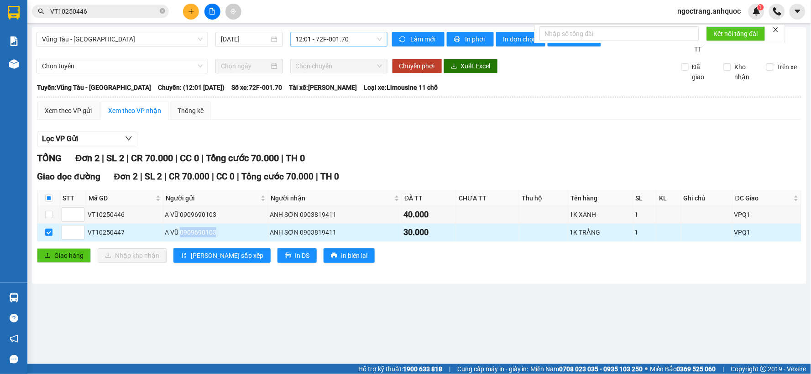
drag, startPoint x: 223, startPoint y: 235, endPoint x: 179, endPoint y: 235, distance: 43.3
click at [179, 235] on div "A VŨ 0909690103" at bounding box center [216, 233] width 102 height 10
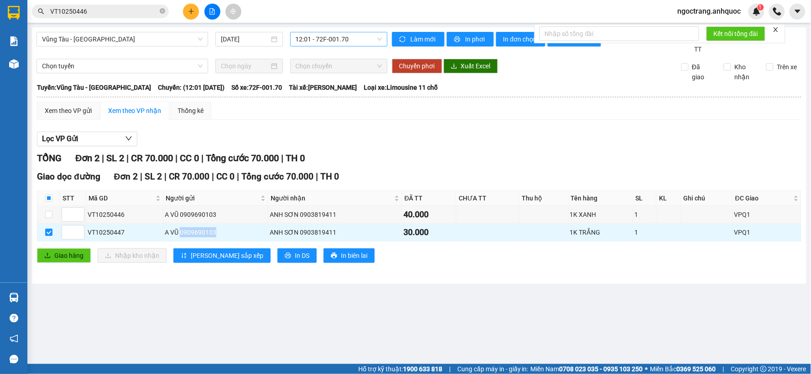
copy div "0909690103"
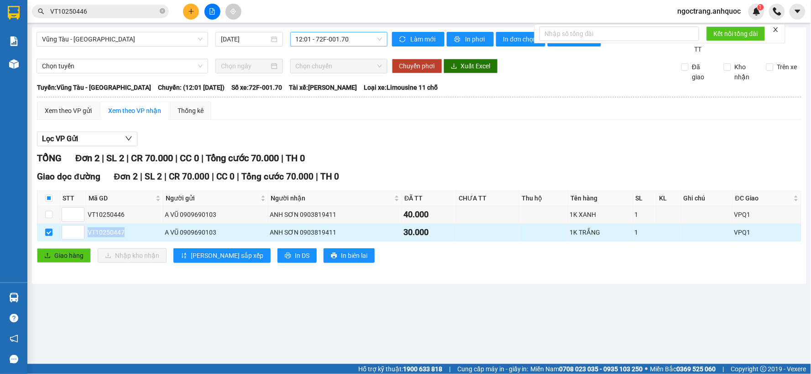
drag, startPoint x: 134, startPoint y: 230, endPoint x: 88, endPoint y: 239, distance: 46.0
click at [88, 239] on td "VT10250447" at bounding box center [124, 233] width 77 height 18
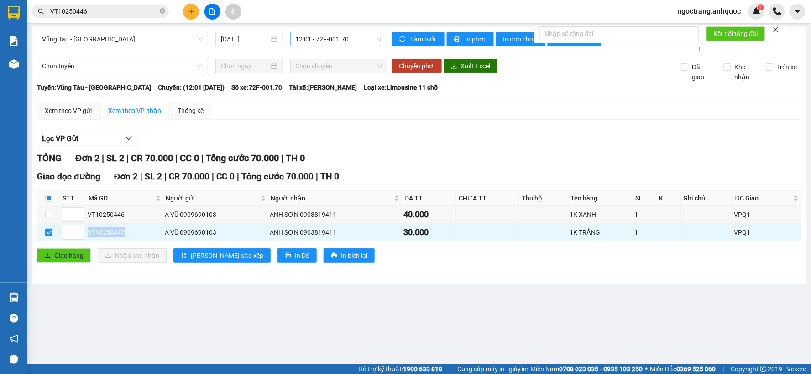
copy div "VT10250447"
drag, startPoint x: 131, startPoint y: 215, endPoint x: 84, endPoint y: 218, distance: 47.5
click at [84, 218] on tr "VT10250446 A VŨ 0909690103 [GEOGRAPHIC_DATA] 0903819411 40.000 1K XANH 1 VPQ1" at bounding box center [419, 215] width 764 height 18
copy tr "VT10250446"
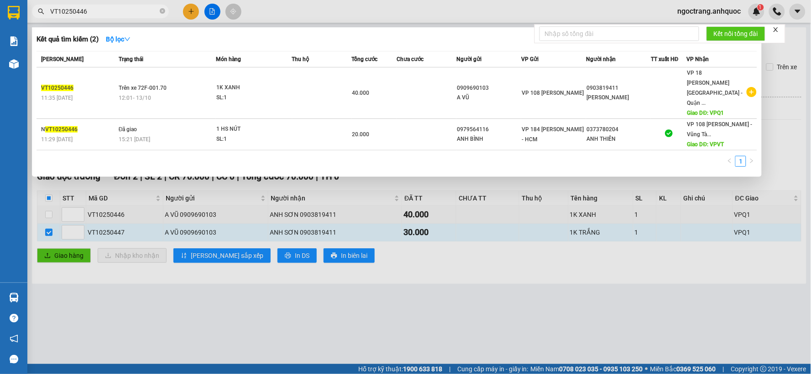
click at [106, 15] on input "VT10250446" at bounding box center [104, 11] width 108 height 10
paste input "VT10250446"
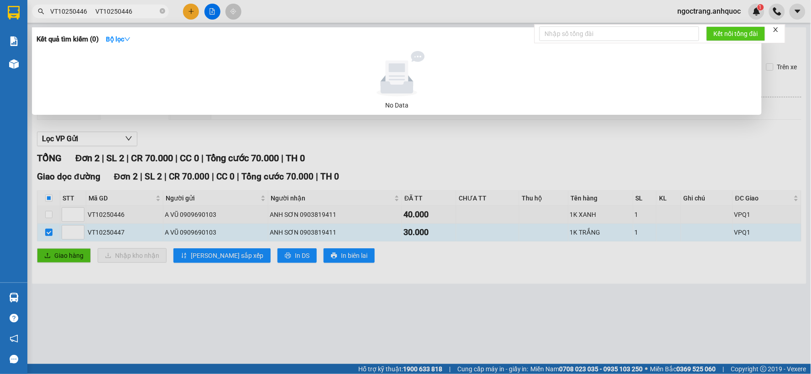
drag, startPoint x: 141, startPoint y: 11, endPoint x: 86, endPoint y: 15, distance: 55.8
click at [86, 15] on input "VT10250446 VT10250446" at bounding box center [104, 11] width 108 height 10
type input "VT10250446"
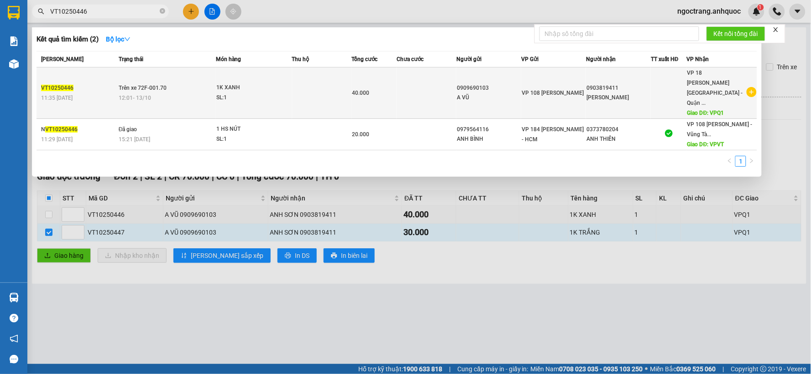
click at [261, 93] on div "SL: 1" at bounding box center [250, 98] width 68 height 10
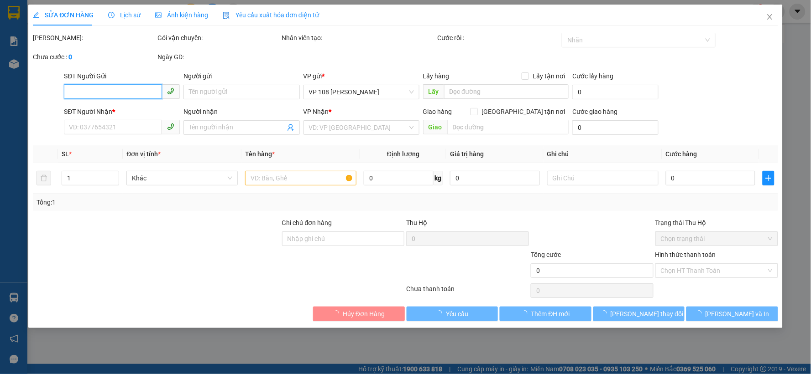
type input "0909690103"
type input "A VŨ"
type input "0903819411"
type input "[PERSON_NAME]"
type input "VPQ1"
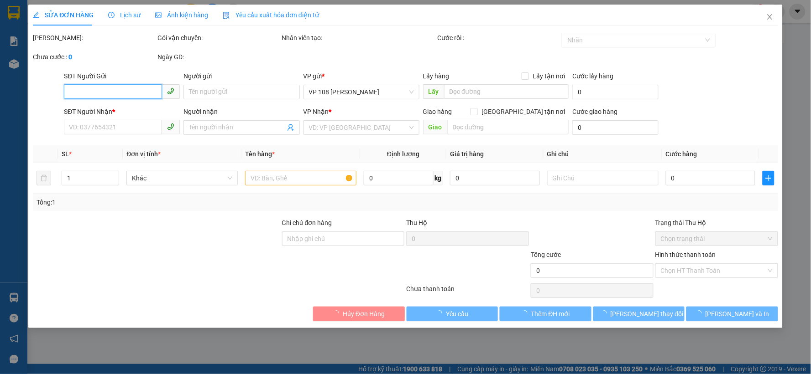
type input "40.000"
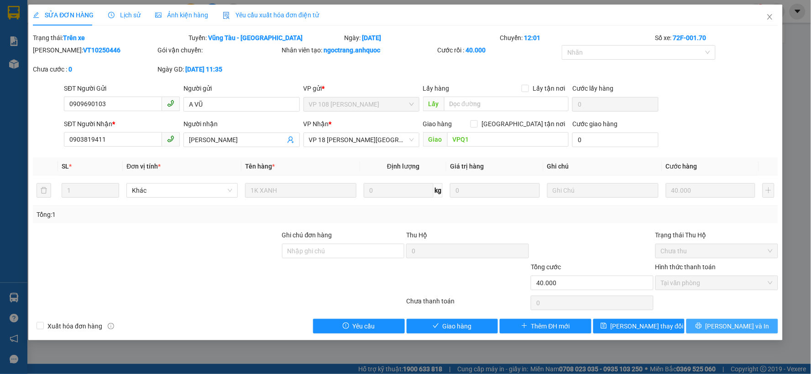
click at [713, 328] on button "[PERSON_NAME] và In" at bounding box center [732, 326] width 92 height 15
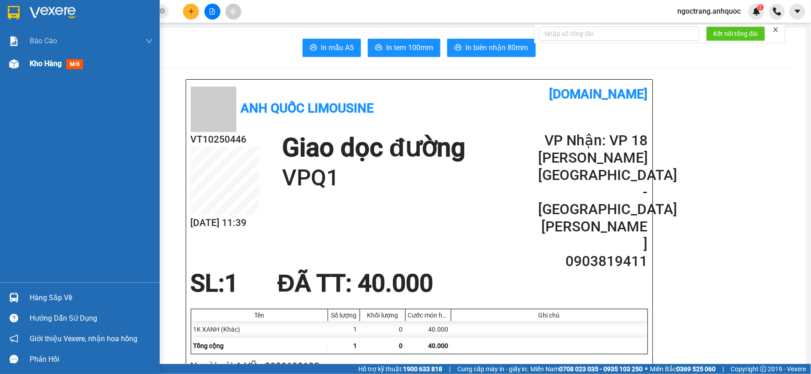
click at [46, 61] on span "Kho hàng" at bounding box center [46, 63] width 32 height 9
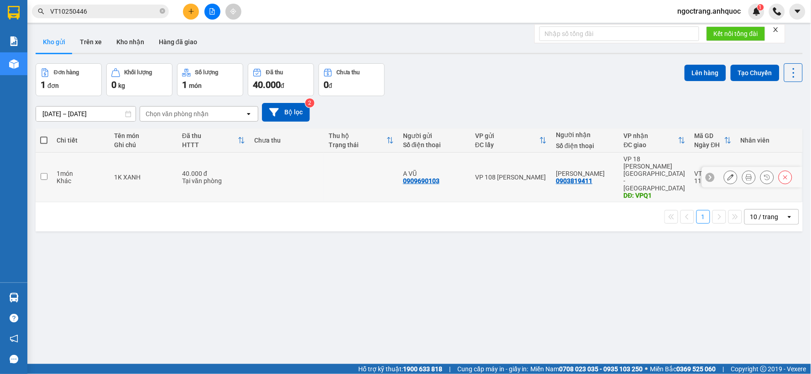
click at [782, 174] on icon at bounding box center [785, 177] width 6 height 6
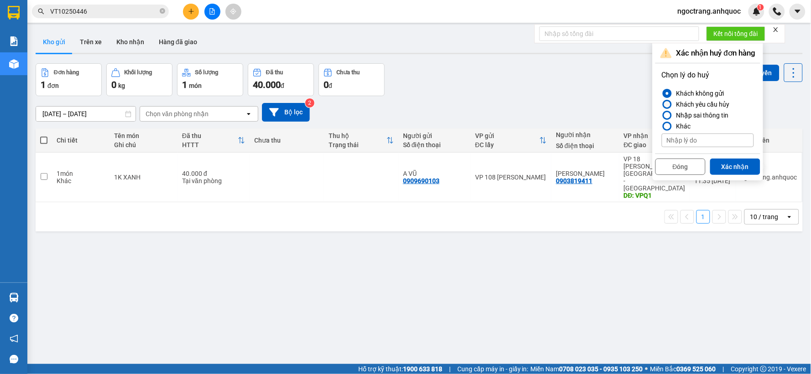
click at [691, 104] on div "Khách yêu cầu hủy" at bounding box center [700, 104] width 57 height 11
click at [661, 104] on input "Khách yêu cầu hủy" at bounding box center [661, 104] width 0 height 0
click at [720, 165] on button "Xác nhận" at bounding box center [735, 167] width 50 height 16
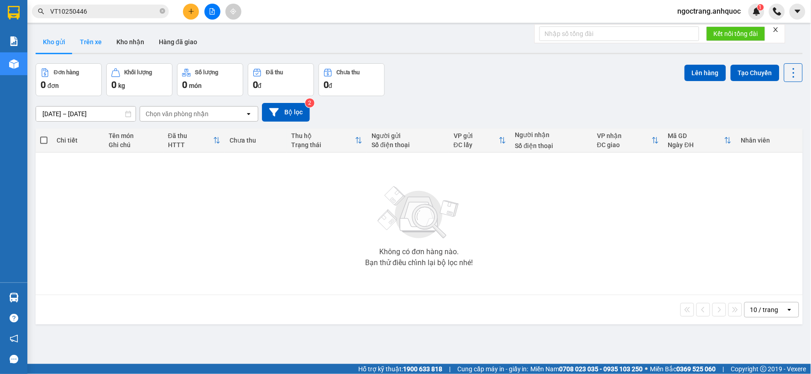
click at [96, 39] on button "Trên xe" at bounding box center [91, 42] width 36 height 22
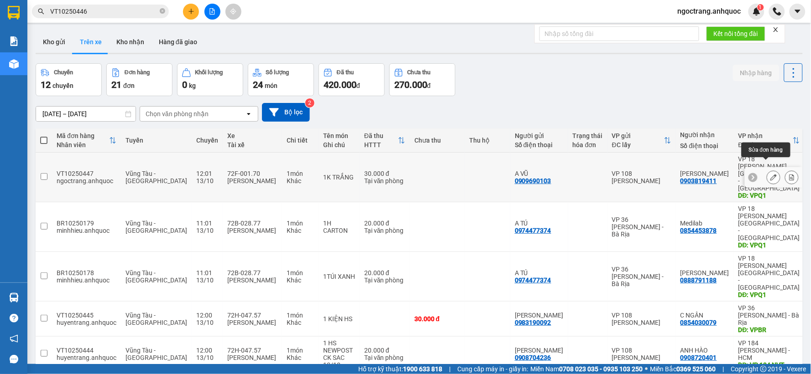
click at [770, 174] on icon at bounding box center [773, 177] width 6 height 6
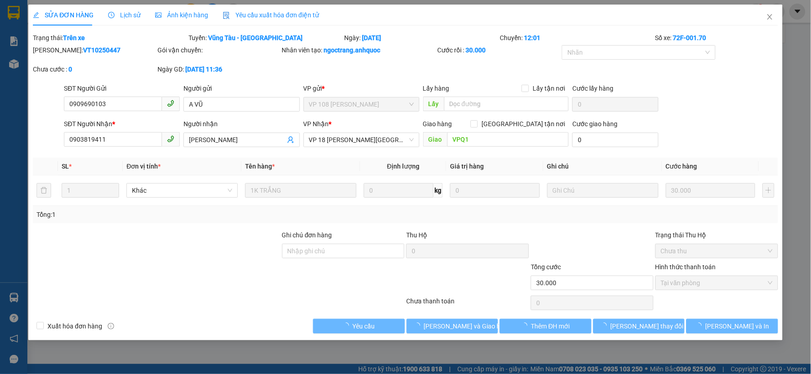
type input "0909690103"
type input "A VŨ"
type input "0903819411"
type input "[PERSON_NAME]"
type input "VPQ1"
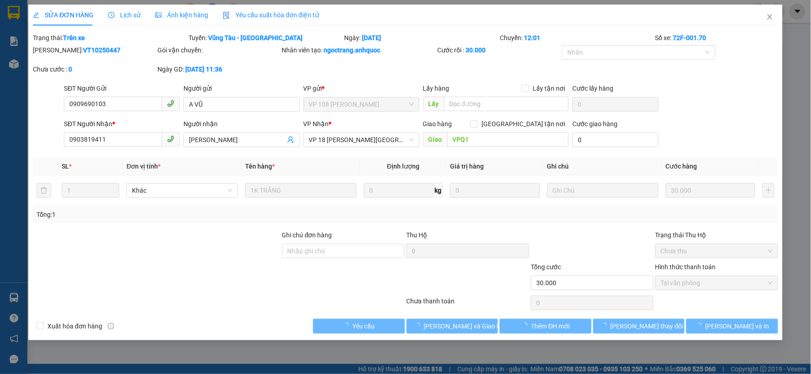
type input "30.000"
click at [338, 248] on input "Ghi chú đơn hàng" at bounding box center [343, 251] width 123 height 15
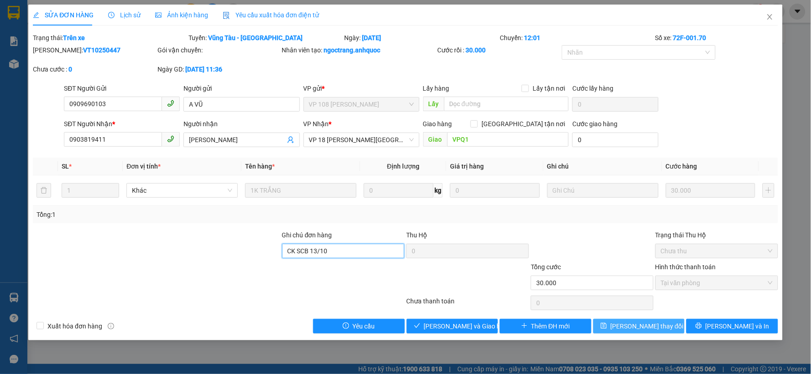
type input "CK SCB 13/10"
click at [651, 327] on span "[PERSON_NAME] thay đổi" at bounding box center [646, 327] width 73 height 10
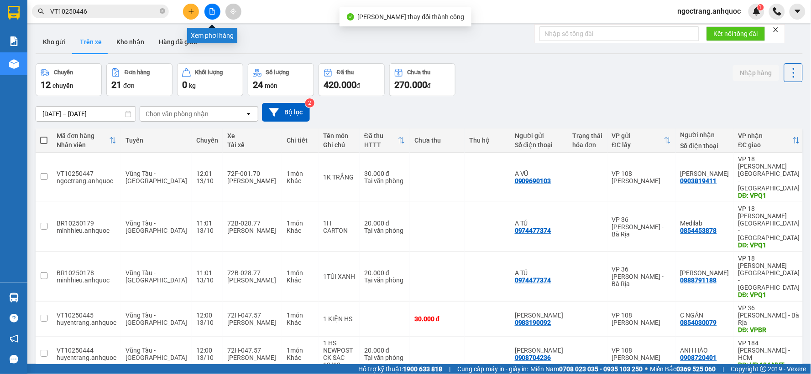
click at [214, 10] on icon "file-add" at bounding box center [212, 11] width 5 height 6
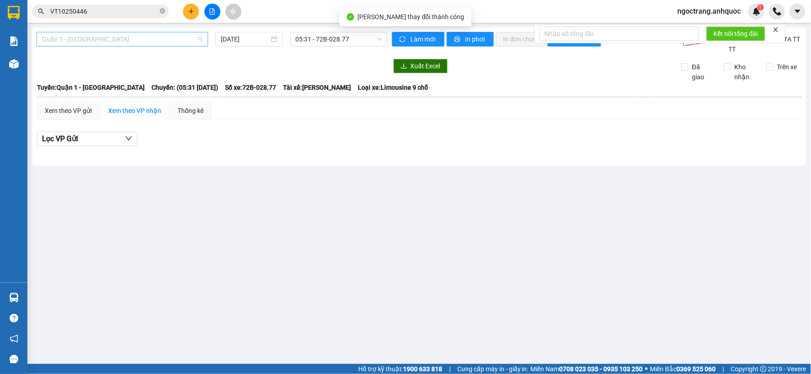
click at [116, 35] on span "Quận 1 - [GEOGRAPHIC_DATA]" at bounding box center [122, 39] width 161 height 14
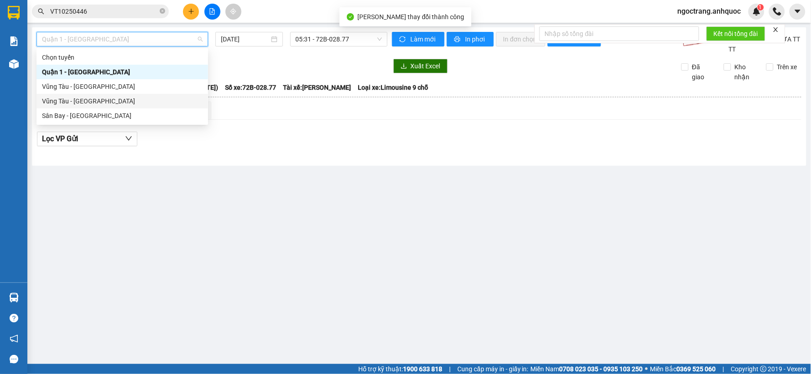
click at [89, 102] on div "Vũng Tàu - [GEOGRAPHIC_DATA]" at bounding box center [122, 101] width 161 height 10
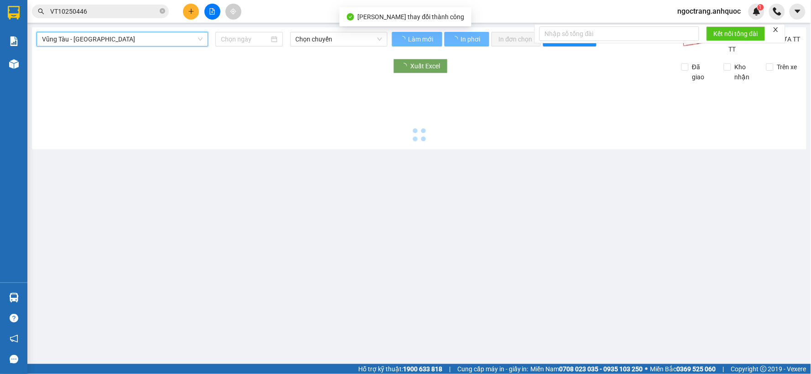
type input "[DATE]"
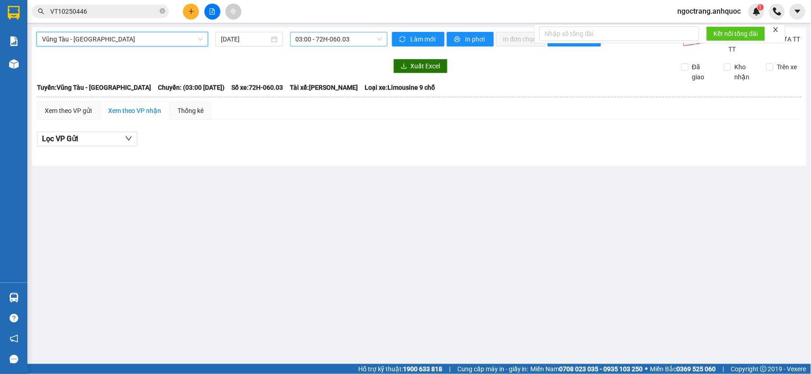
click at [314, 40] on span "03:00 - 72H-060.03" at bounding box center [339, 39] width 86 height 14
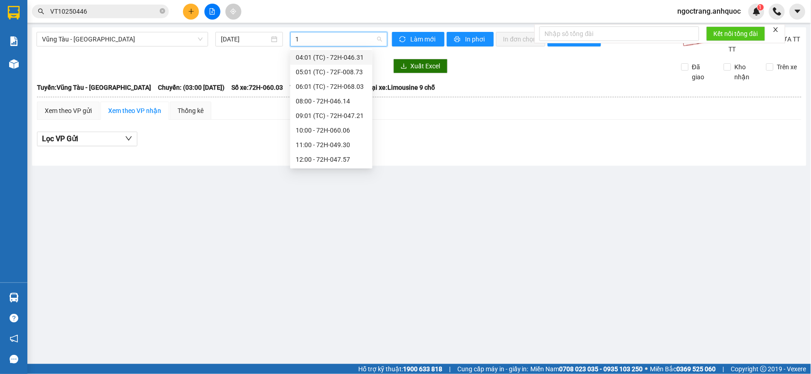
type input "12"
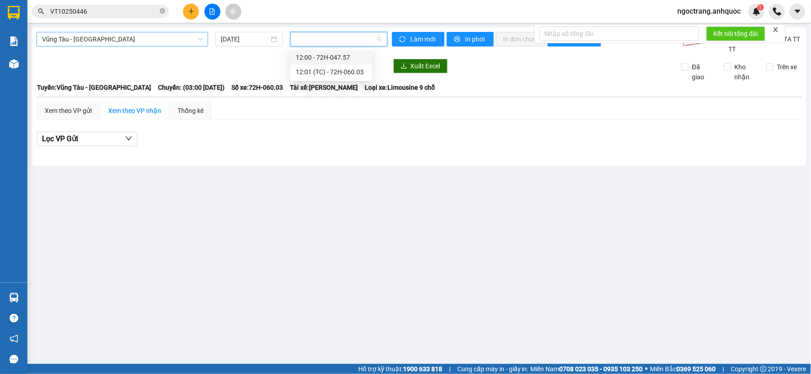
drag, startPoint x: 154, startPoint y: 43, endPoint x: 149, endPoint y: 44, distance: 5.2
click at [152, 43] on span "Vũng Tàu - [GEOGRAPHIC_DATA]" at bounding box center [122, 39] width 161 height 14
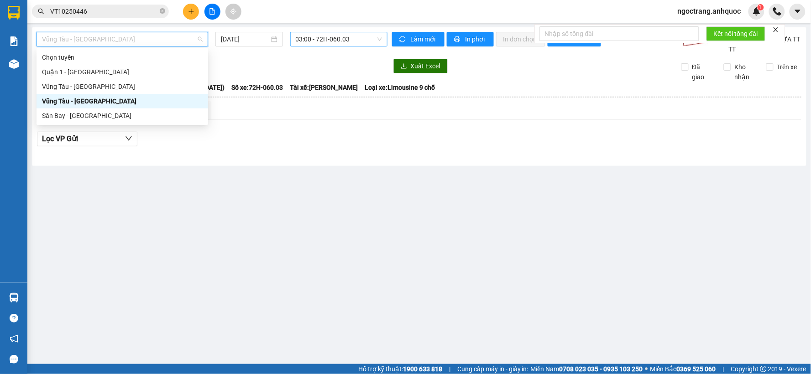
click at [108, 84] on div "Vũng Tàu - [GEOGRAPHIC_DATA]" at bounding box center [122, 87] width 161 height 10
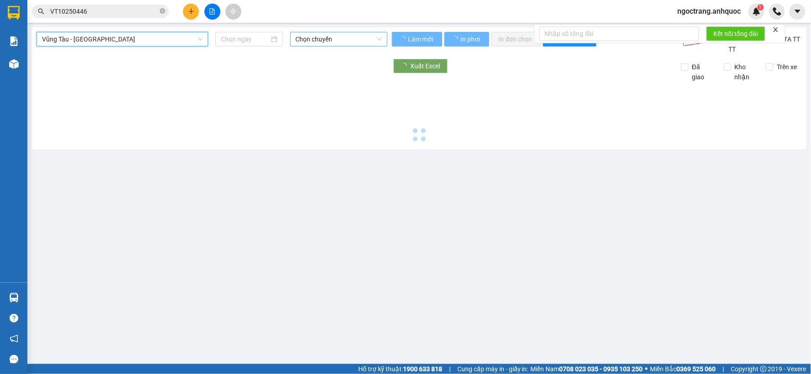
click at [329, 36] on span "Chọn chuyến" at bounding box center [339, 39] width 86 height 14
type input "[DATE]"
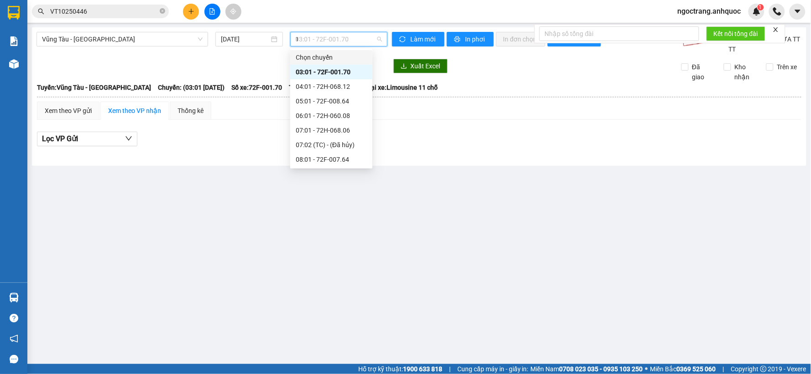
type input "12"
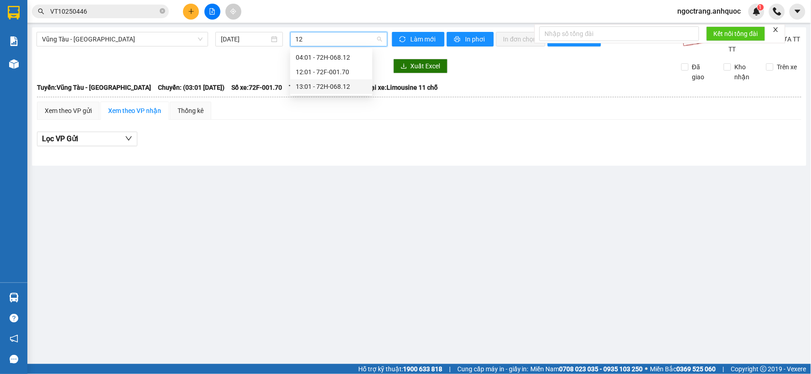
click at [343, 86] on div "13:01 - 72H-068.12" at bounding box center [331, 87] width 71 height 10
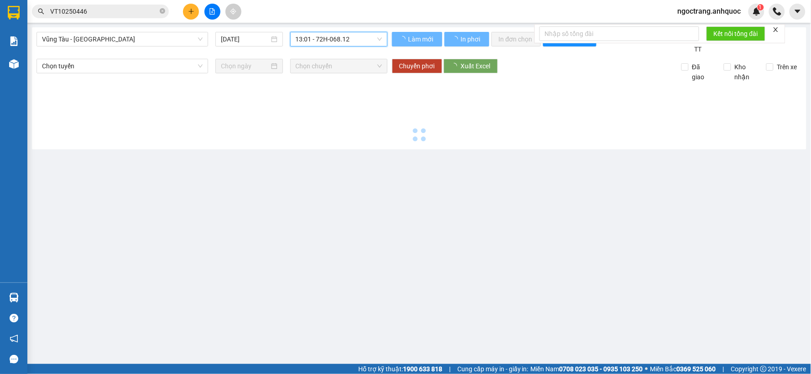
click at [357, 38] on span "13:01 - 72H-068.12" at bounding box center [339, 39] width 86 height 14
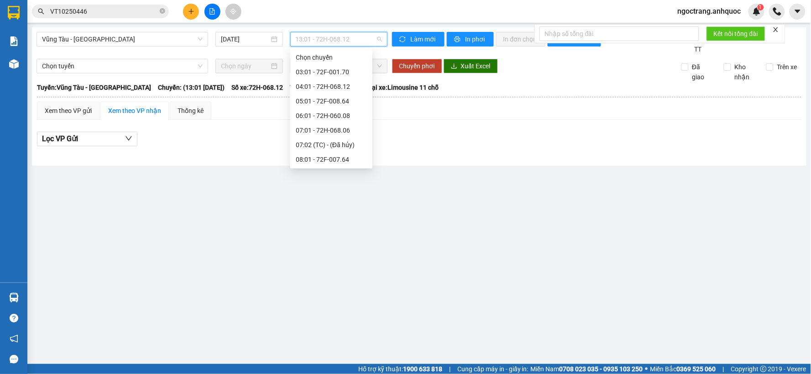
scroll to position [73, 0]
click at [357, 38] on span "13:01 - 72H-068.12" at bounding box center [339, 39] width 86 height 14
type input "12"
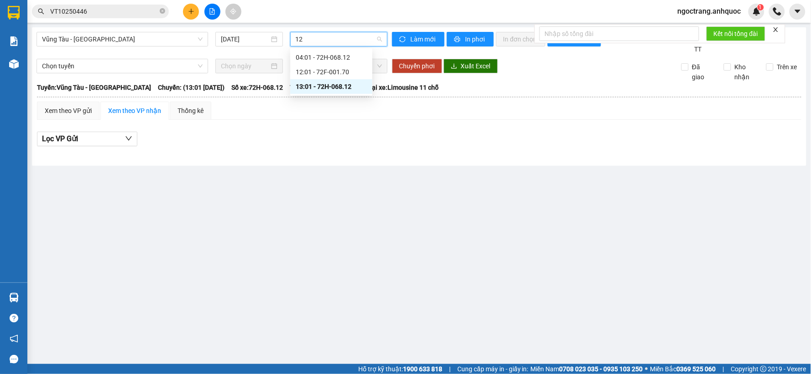
scroll to position [0, 0]
click at [343, 72] on div "12:01 - 72F-001.70" at bounding box center [331, 72] width 71 height 10
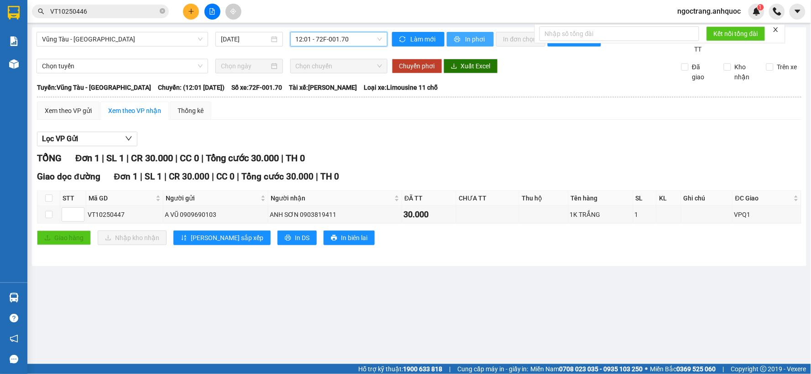
click at [481, 36] on span "In phơi" at bounding box center [475, 39] width 21 height 10
click at [197, 14] on button at bounding box center [191, 12] width 16 height 16
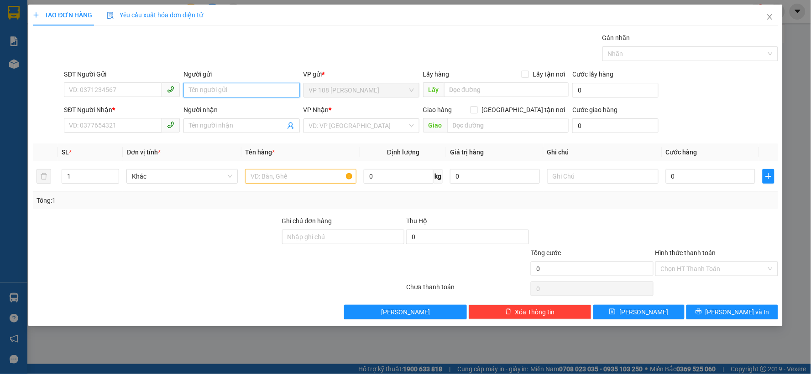
click at [220, 89] on input "Người gửi" at bounding box center [241, 90] width 116 height 15
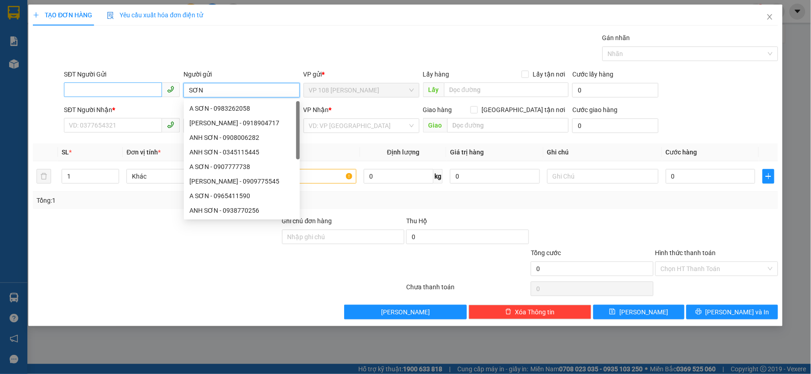
type input "SƠN"
click at [126, 90] on input "SĐT Người Gửi" at bounding box center [113, 90] width 98 height 15
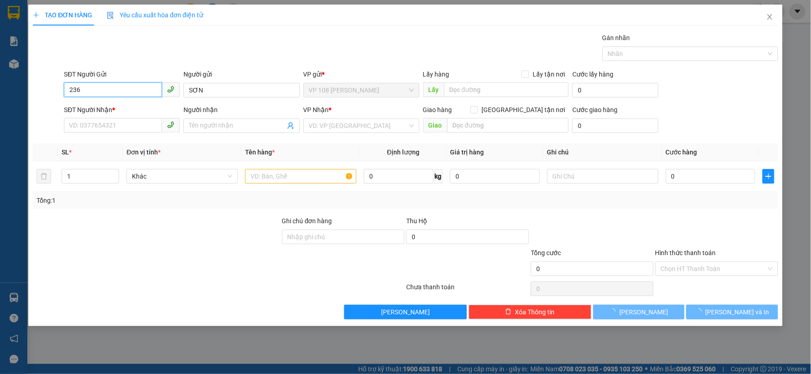
click at [126, 90] on input "236" at bounding box center [113, 90] width 98 height 15
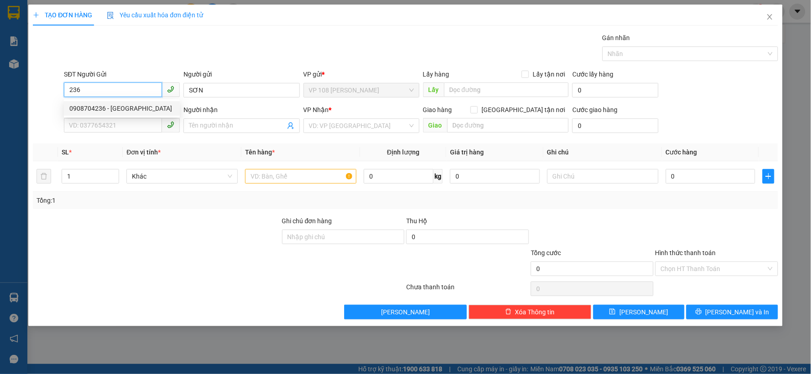
click at [122, 107] on div "0908704236 - [GEOGRAPHIC_DATA]" at bounding box center [121, 109] width 105 height 10
type input "0908704236"
type input "[PERSON_NAME]"
type input "0908720401"
type input "ANH HÀO"
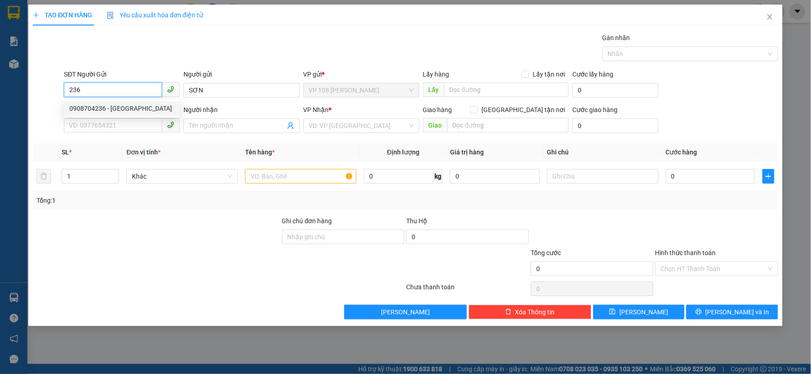
type input "VP 184 NVT"
type input "20.000"
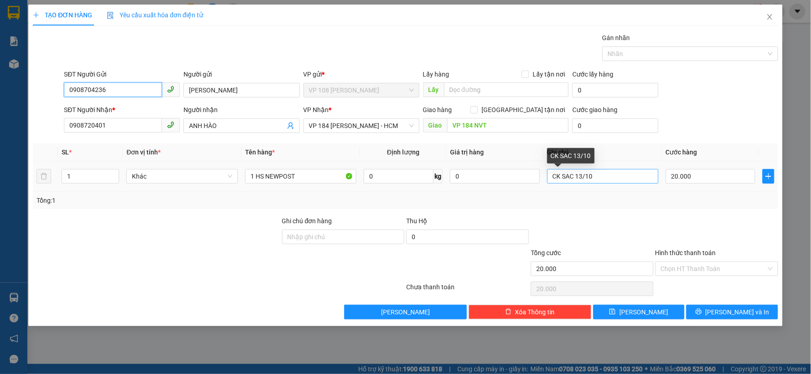
type input "0908704236"
drag, startPoint x: 617, startPoint y: 180, endPoint x: 494, endPoint y: 182, distance: 123.2
click at [496, 182] on tr "1 Khác 1 HS NEWPOST 0 kg 0 CK SAC 13/10 20.000" at bounding box center [405, 176] width 745 height 31
type input "CK SCB"
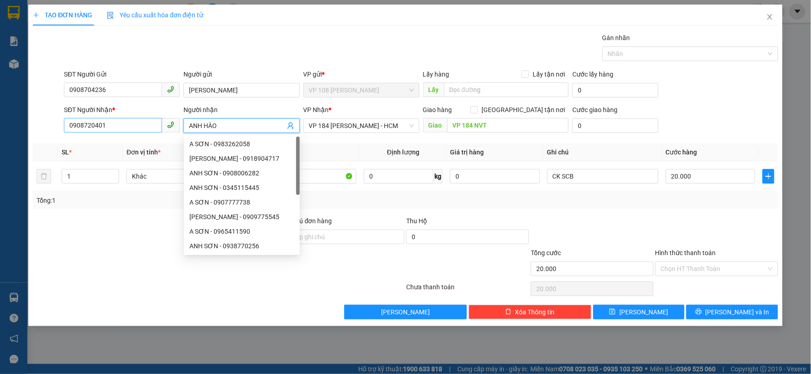
drag, startPoint x: 240, startPoint y: 125, endPoint x: 151, endPoint y: 121, distance: 89.0
click at [151, 121] on div "SĐT Người Nhận * 0908720401 Người nhận ANH HÀO VP Nhận * VP 184 [PERSON_NAME] -…" at bounding box center [420, 121] width 717 height 32
drag, startPoint x: 103, startPoint y: 125, endPoint x: 10, endPoint y: 125, distance: 92.1
click at [14, 126] on div "TẠO ĐƠN HÀNG Yêu cầu xuất hóa đơn điện tử Transit Pickup Surcharge Ids Transit …" at bounding box center [405, 187] width 811 height 374
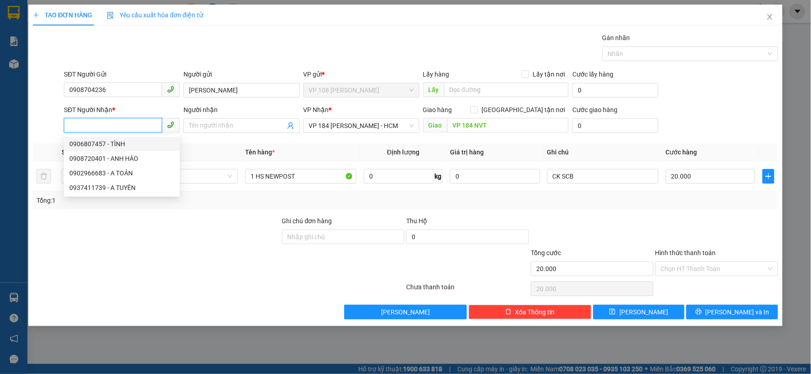
click at [129, 142] on div "0906807457 - TÌNH" at bounding box center [121, 144] width 105 height 10
type input "0906807457"
type input "TÌNH"
type input "VPNVT"
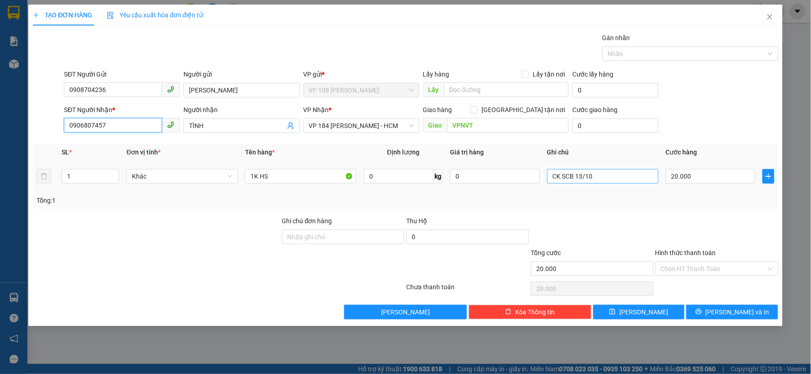
type input "0906807457"
click at [603, 177] on input "CK SCB 13/10" at bounding box center [602, 176] width 111 height 15
click at [720, 275] on input "Hình thức thanh toán" at bounding box center [712, 269] width 105 height 14
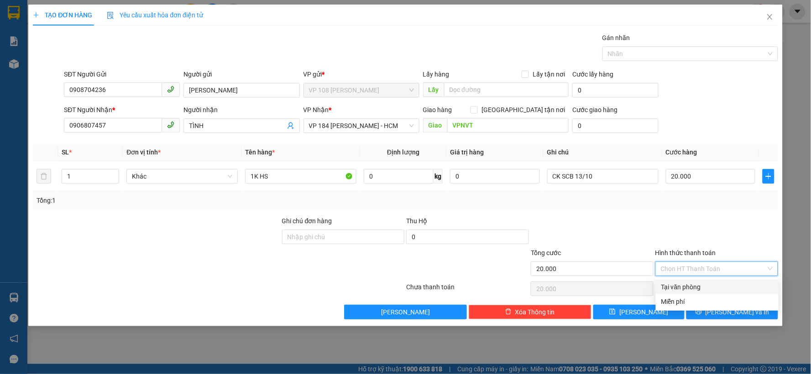
click at [709, 287] on div "Tại văn phòng" at bounding box center [717, 287] width 112 height 10
type input "0"
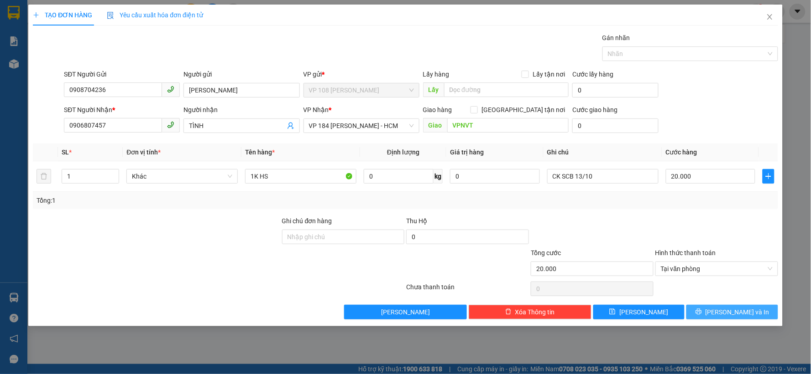
click at [706, 313] on button "[PERSON_NAME] và In" at bounding box center [732, 312] width 92 height 15
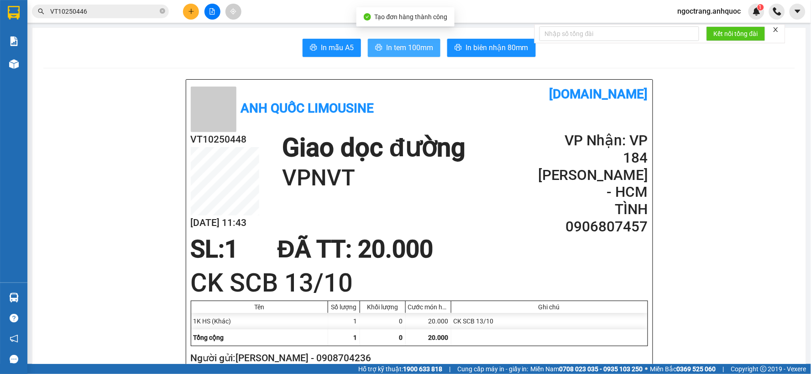
click at [390, 41] on button "In tem 100mm" at bounding box center [404, 48] width 73 height 18
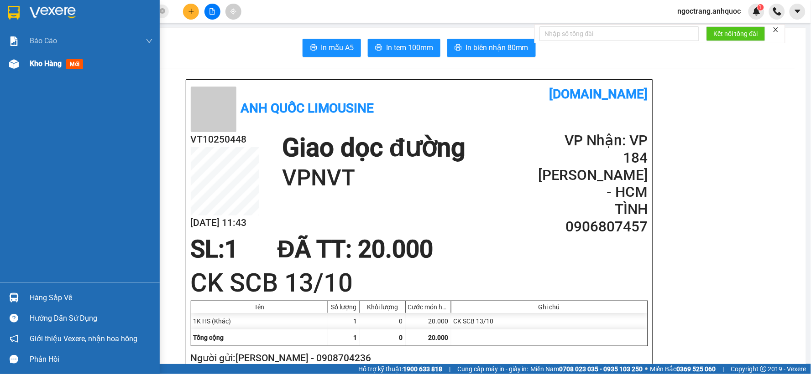
click at [30, 66] on span "Kho hàng" at bounding box center [46, 63] width 32 height 9
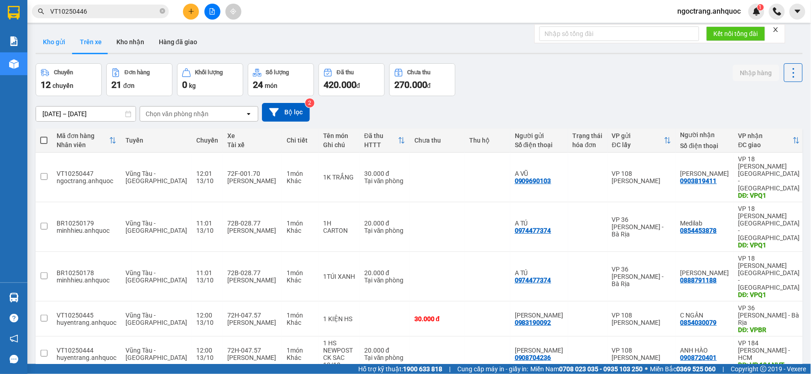
click at [56, 43] on button "Kho gửi" at bounding box center [54, 42] width 37 height 22
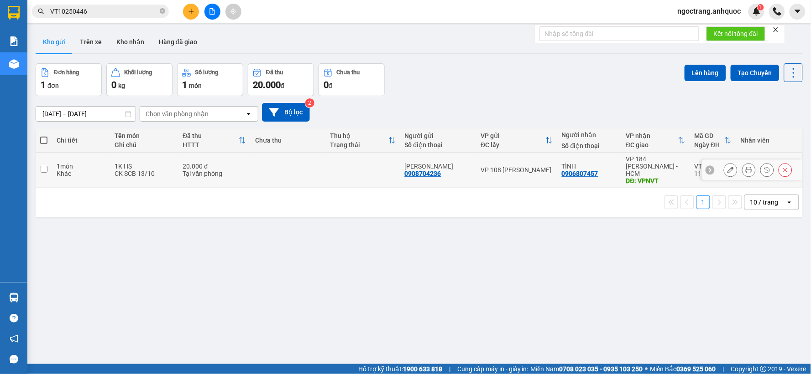
click at [43, 167] on input "checkbox" at bounding box center [44, 169] width 7 height 7
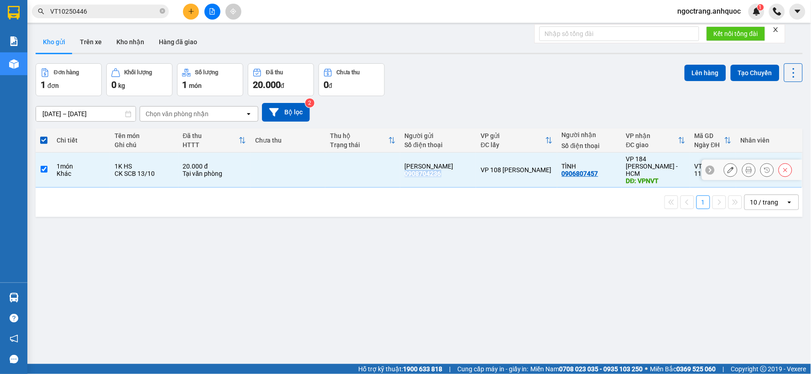
drag, startPoint x: 445, startPoint y: 172, endPoint x: 404, endPoint y: 173, distance: 41.1
click at [405, 173] on div "ANH SƠN 0908704236" at bounding box center [438, 170] width 67 height 15
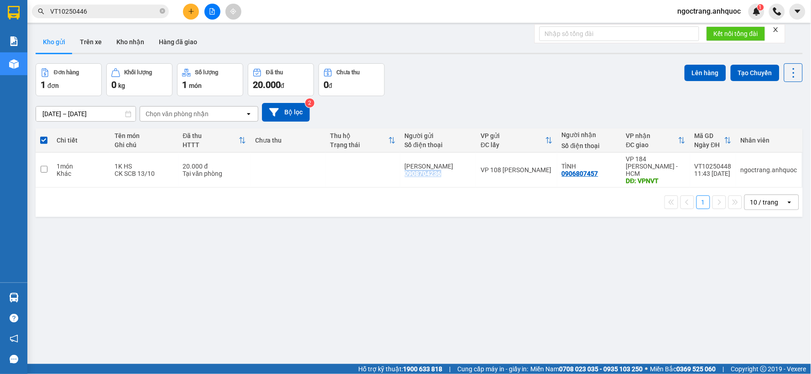
copy div "0908704236"
click at [708, 168] on icon at bounding box center [709, 170] width 3 height 5
drag, startPoint x: 691, startPoint y: 162, endPoint x: 728, endPoint y: 162, distance: 36.5
click at [728, 162] on td "VT10250448 11:43 [DATE]" at bounding box center [713, 170] width 46 height 35
checkbox input "true"
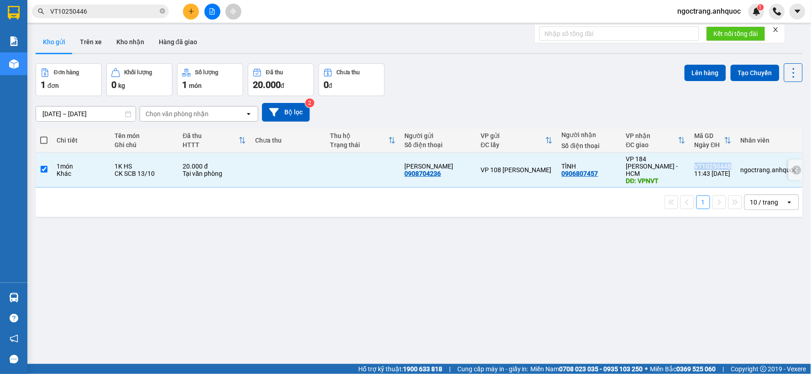
copy div "VT10250448"
click at [701, 68] on button "Lên hàng" at bounding box center [705, 73] width 42 height 16
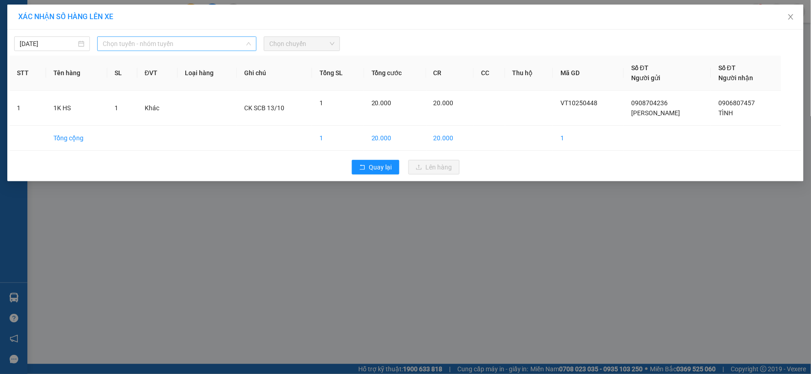
click at [135, 47] on span "Chọn tuyến - nhóm tuyến" at bounding box center [177, 44] width 148 height 14
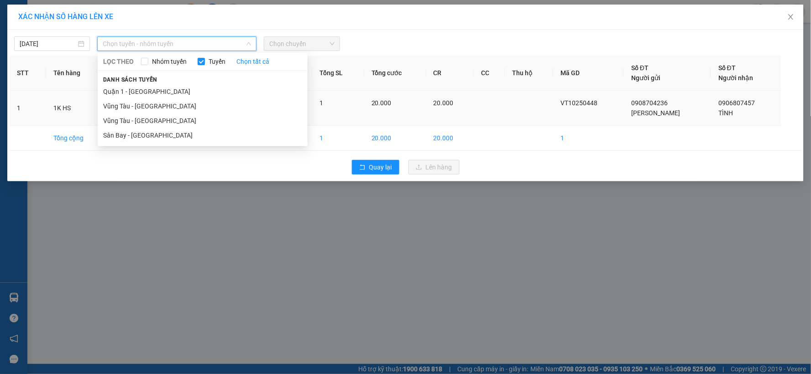
drag, startPoint x: 135, startPoint y: 120, endPoint x: 144, endPoint y: 120, distance: 9.2
click at [138, 120] on li "Vũng Tàu - [GEOGRAPHIC_DATA]" at bounding box center [203, 121] width 210 height 15
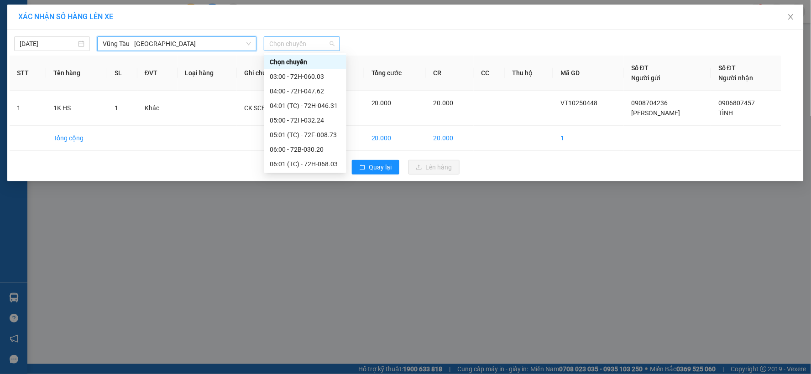
click at [296, 42] on span "Chọn chuyến" at bounding box center [301, 44] width 65 height 14
type input "12"
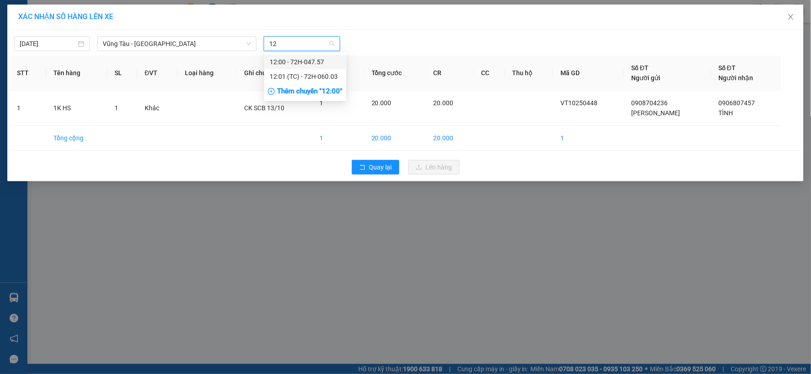
click at [317, 55] on div "12:00 - 72H-047.57" at bounding box center [305, 62] width 82 height 15
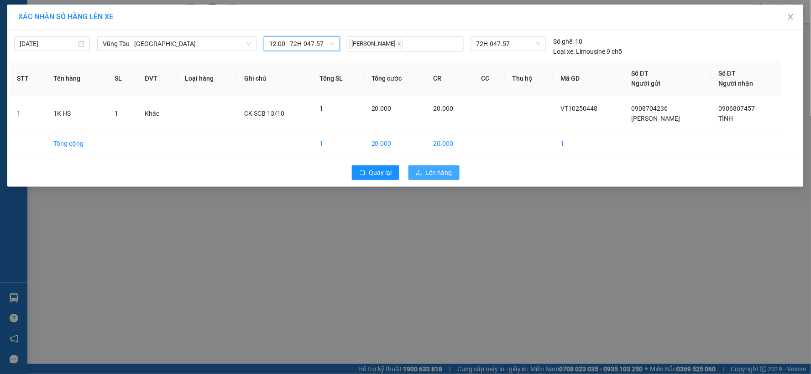
click at [435, 169] on span "Lên hàng" at bounding box center [439, 173] width 26 height 10
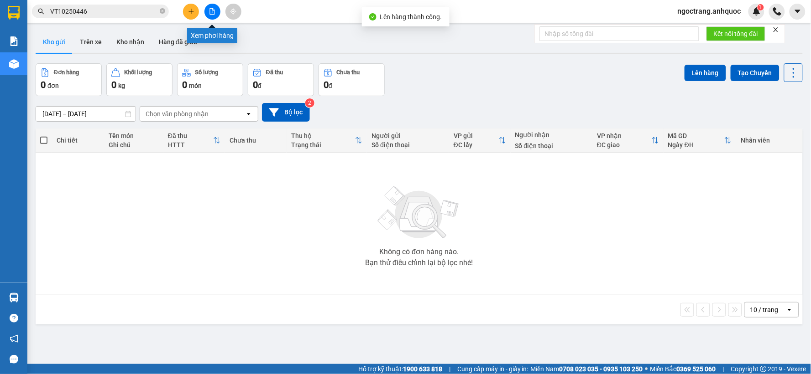
click at [212, 14] on icon "file-add" at bounding box center [212, 11] width 5 height 6
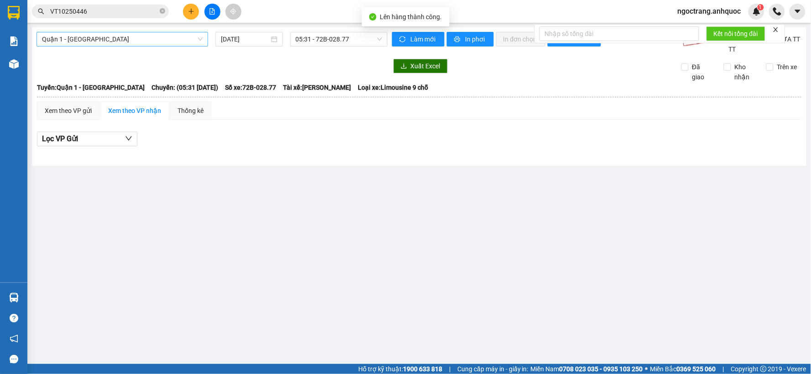
click at [150, 45] on span "Quận 1 - [GEOGRAPHIC_DATA]" at bounding box center [122, 39] width 161 height 14
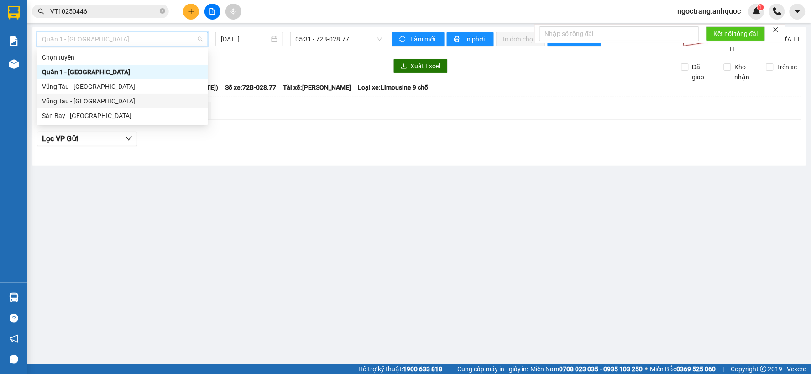
click at [102, 102] on div "Vũng Tàu - [GEOGRAPHIC_DATA]" at bounding box center [122, 101] width 161 height 10
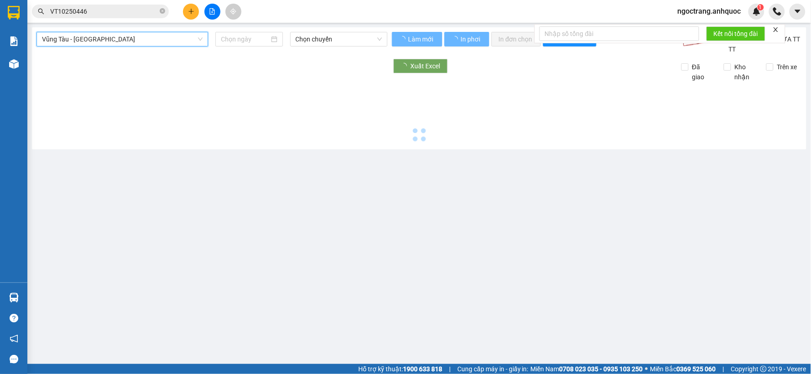
type input "[DATE]"
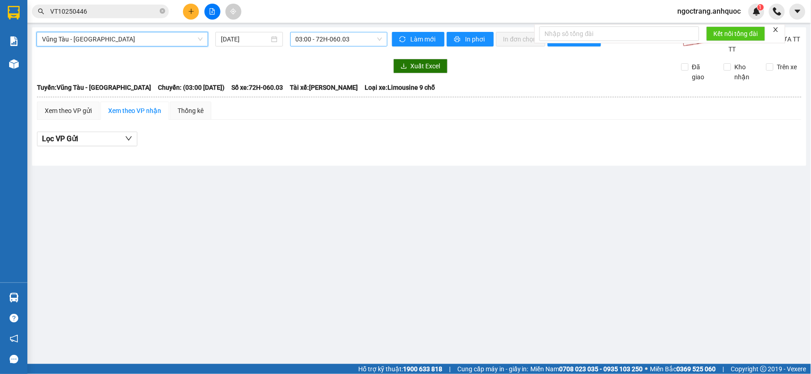
click at [341, 42] on span "03:00 - 72H-060.03" at bounding box center [339, 39] width 86 height 14
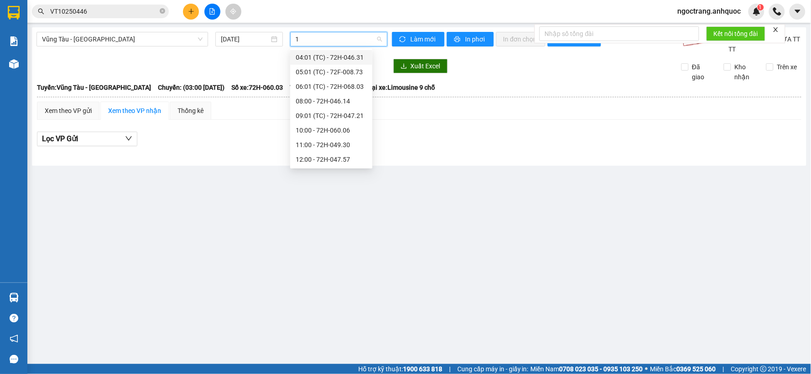
type input "12"
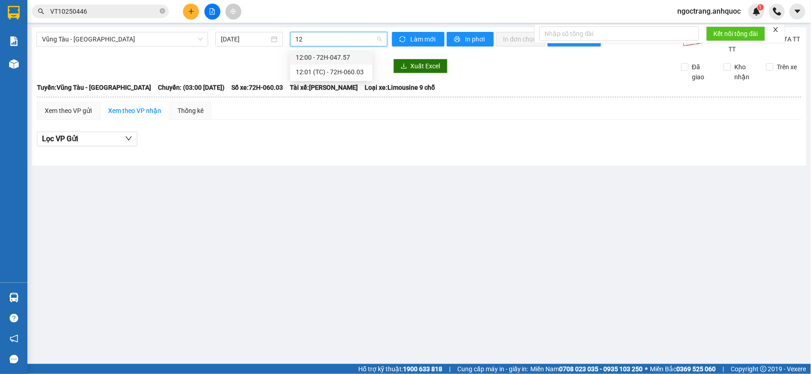
click at [339, 57] on div "12:00 - 72H-047.57" at bounding box center [331, 57] width 71 height 10
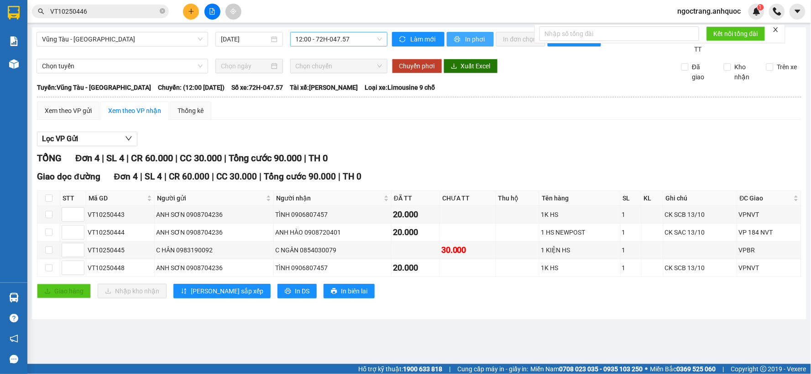
click at [476, 38] on span "In phơi" at bounding box center [475, 39] width 21 height 10
drag, startPoint x: 128, startPoint y: 270, endPoint x: 85, endPoint y: 270, distance: 42.9
click at [85, 270] on tr "VT10250448 ANH SƠN 0908704236 TÌNH 0906807457 20.000 1K HS 1 CK SCB 13/10 VPNVT" at bounding box center [419, 269] width 764 height 18
copy tr "VT10250448"
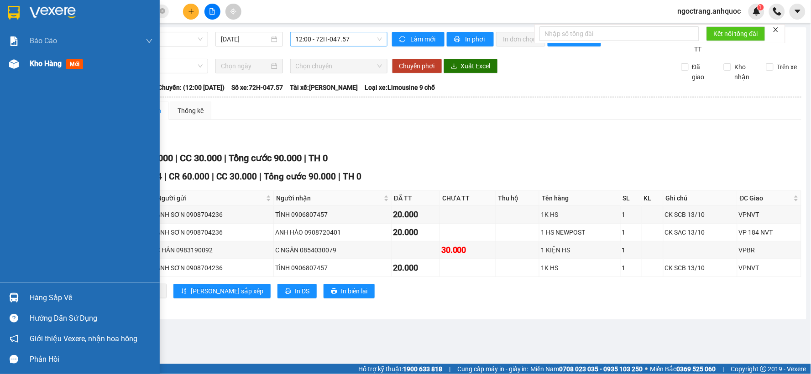
click at [23, 64] on div "Kho hàng mới" at bounding box center [80, 63] width 160 height 23
click at [43, 63] on span "Kho hàng" at bounding box center [46, 63] width 32 height 9
click at [45, 63] on span "Kho hàng" at bounding box center [46, 63] width 32 height 9
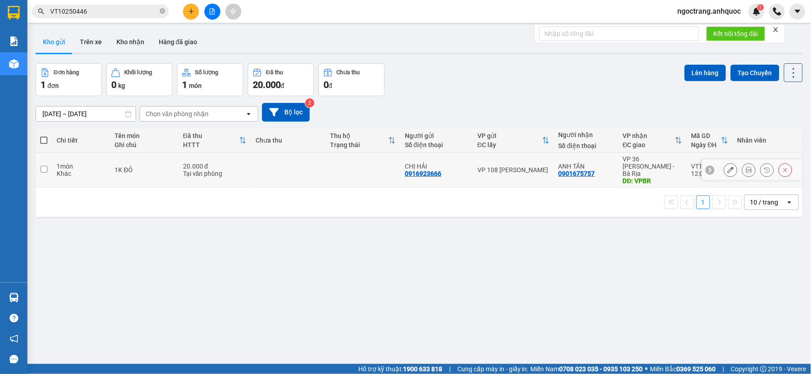
click at [45, 169] on input "checkbox" at bounding box center [44, 169] width 7 height 7
checkbox input "true"
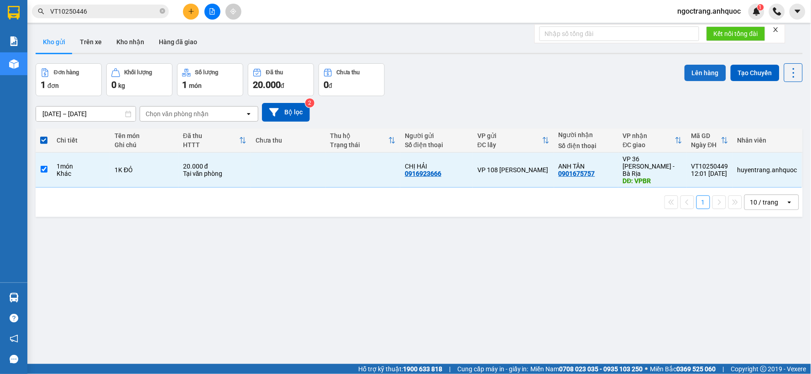
click at [698, 73] on button "Lên hàng" at bounding box center [705, 73] width 42 height 16
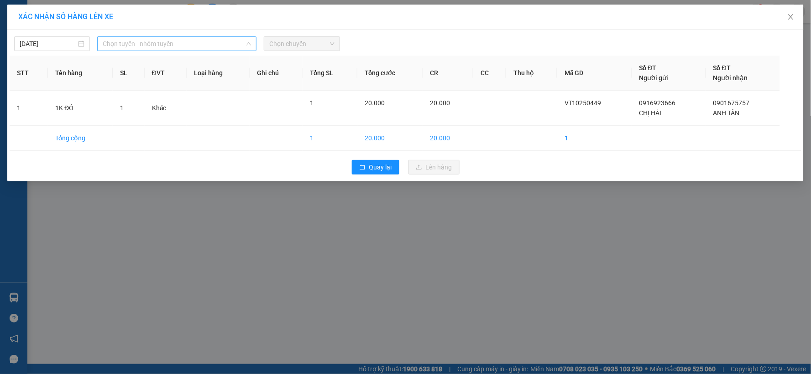
click at [210, 46] on span "Chọn tuyến - nhóm tuyến" at bounding box center [177, 44] width 148 height 14
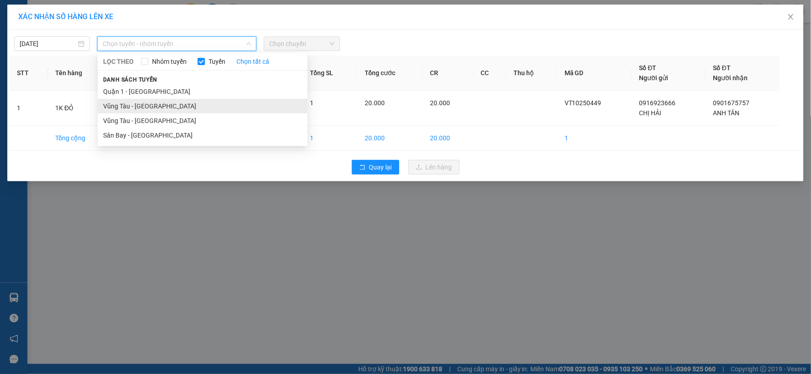
click at [151, 112] on li "Vũng Tàu - [GEOGRAPHIC_DATA]" at bounding box center [203, 106] width 210 height 15
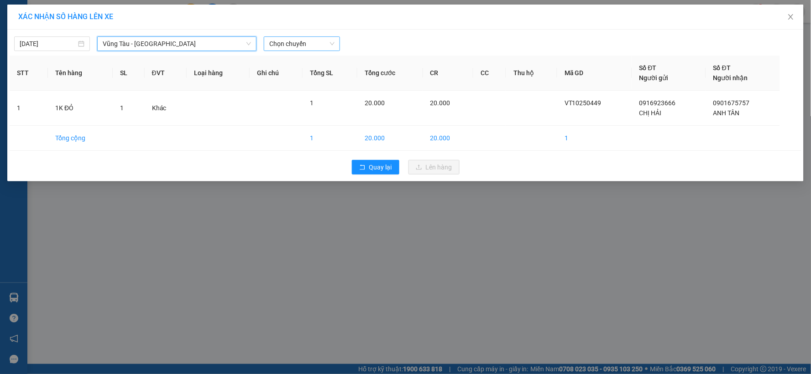
click at [300, 49] on span "Chọn chuyến" at bounding box center [301, 44] width 65 height 14
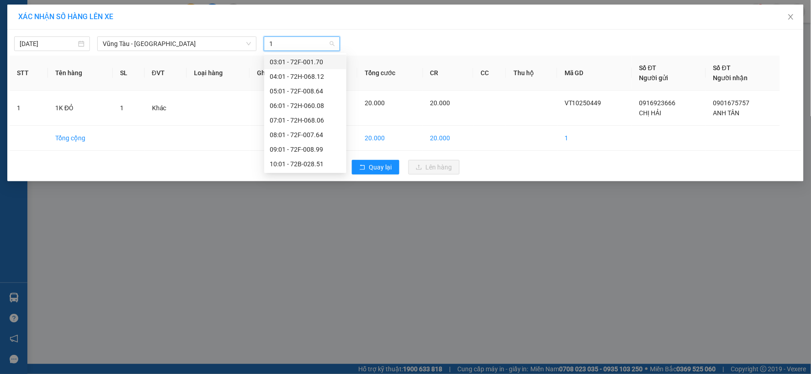
type input "13"
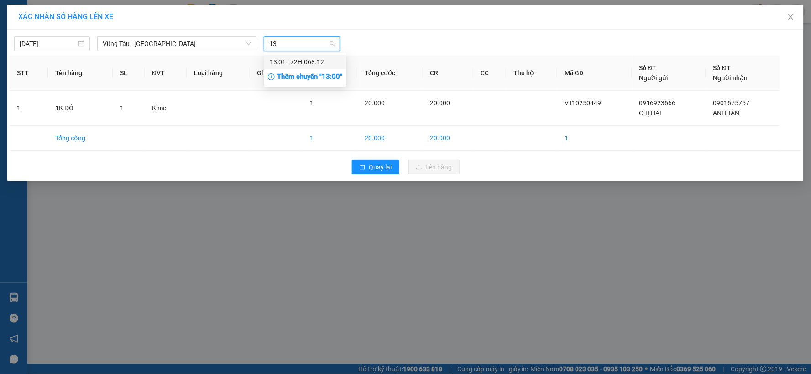
click at [301, 57] on div "13:01 - 72H-068.12" at bounding box center [305, 62] width 71 height 10
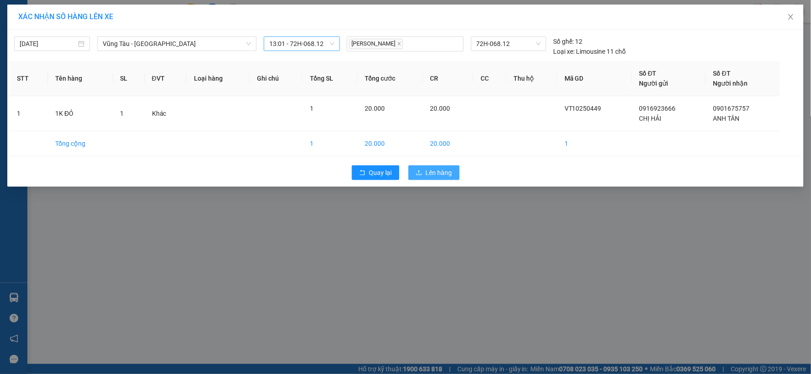
click at [423, 172] on button "Lên hàng" at bounding box center [433, 173] width 51 height 15
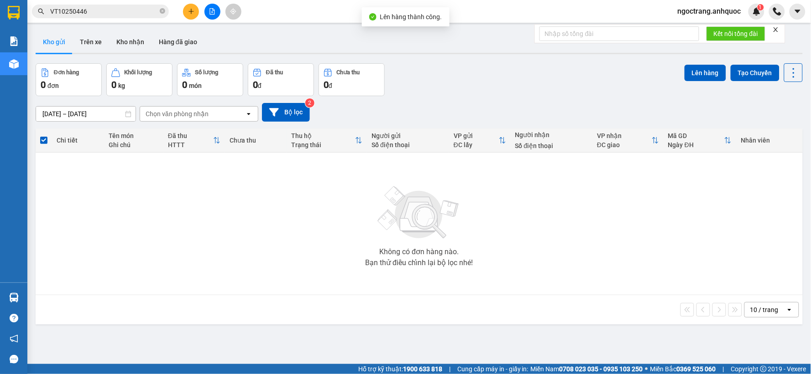
click at [213, 12] on icon "file-add" at bounding box center [212, 11] width 6 height 6
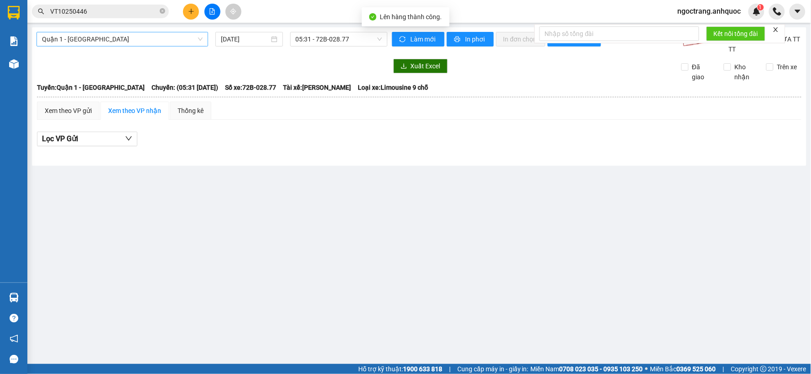
click at [148, 40] on span "Quận 1 - [GEOGRAPHIC_DATA]" at bounding box center [122, 39] width 161 height 14
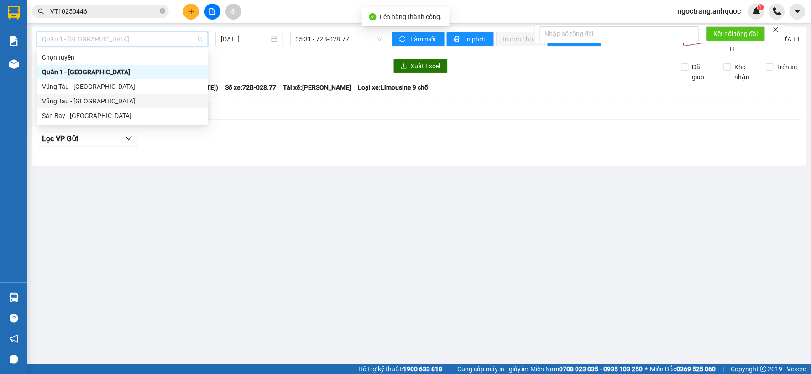
click at [110, 101] on div "Vũng Tàu - [GEOGRAPHIC_DATA]" at bounding box center [122, 101] width 161 height 10
type input "[DATE]"
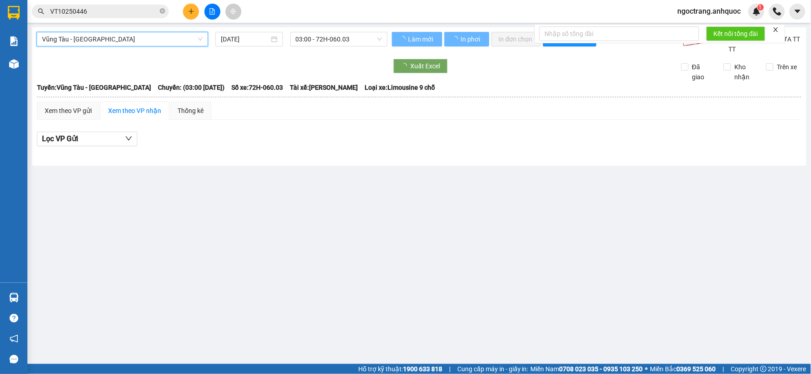
click at [129, 38] on span "Vũng Tàu - [GEOGRAPHIC_DATA]" at bounding box center [122, 39] width 161 height 14
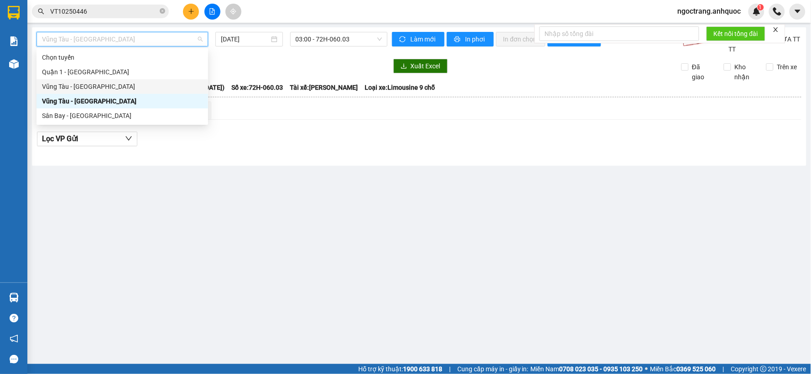
drag, startPoint x: 97, startPoint y: 83, endPoint x: 237, endPoint y: 58, distance: 142.6
click at [97, 83] on div "Vũng Tàu - [GEOGRAPHIC_DATA]" at bounding box center [122, 87] width 161 height 10
type input "[DATE]"
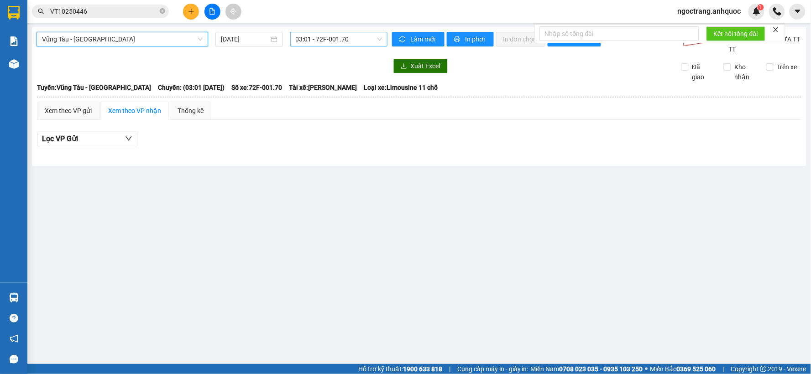
click at [305, 37] on span "03:01 - 72F-001.70" at bounding box center [339, 39] width 86 height 14
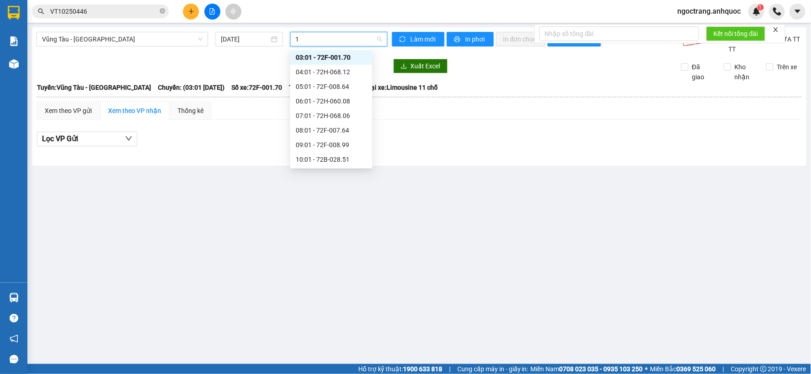
type input "13"
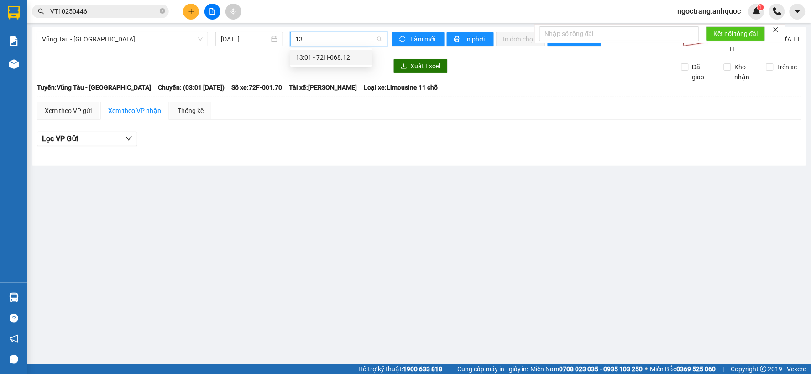
click at [321, 60] on div "13:01 - 72H-068.12" at bounding box center [331, 57] width 71 height 10
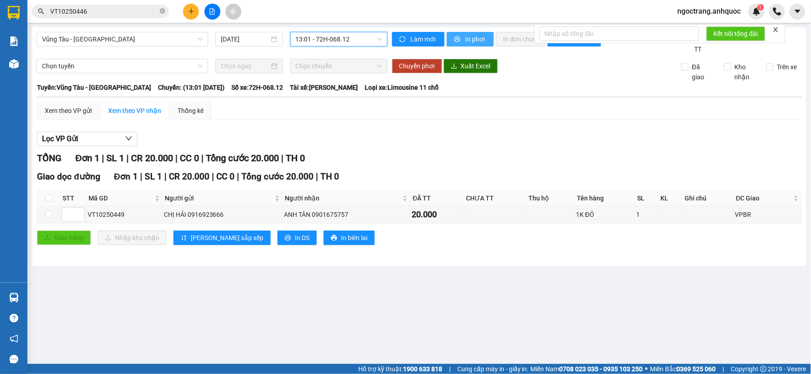
click at [477, 39] on span "In phơi" at bounding box center [475, 39] width 21 height 10
